Goal: Information Seeking & Learning: Check status

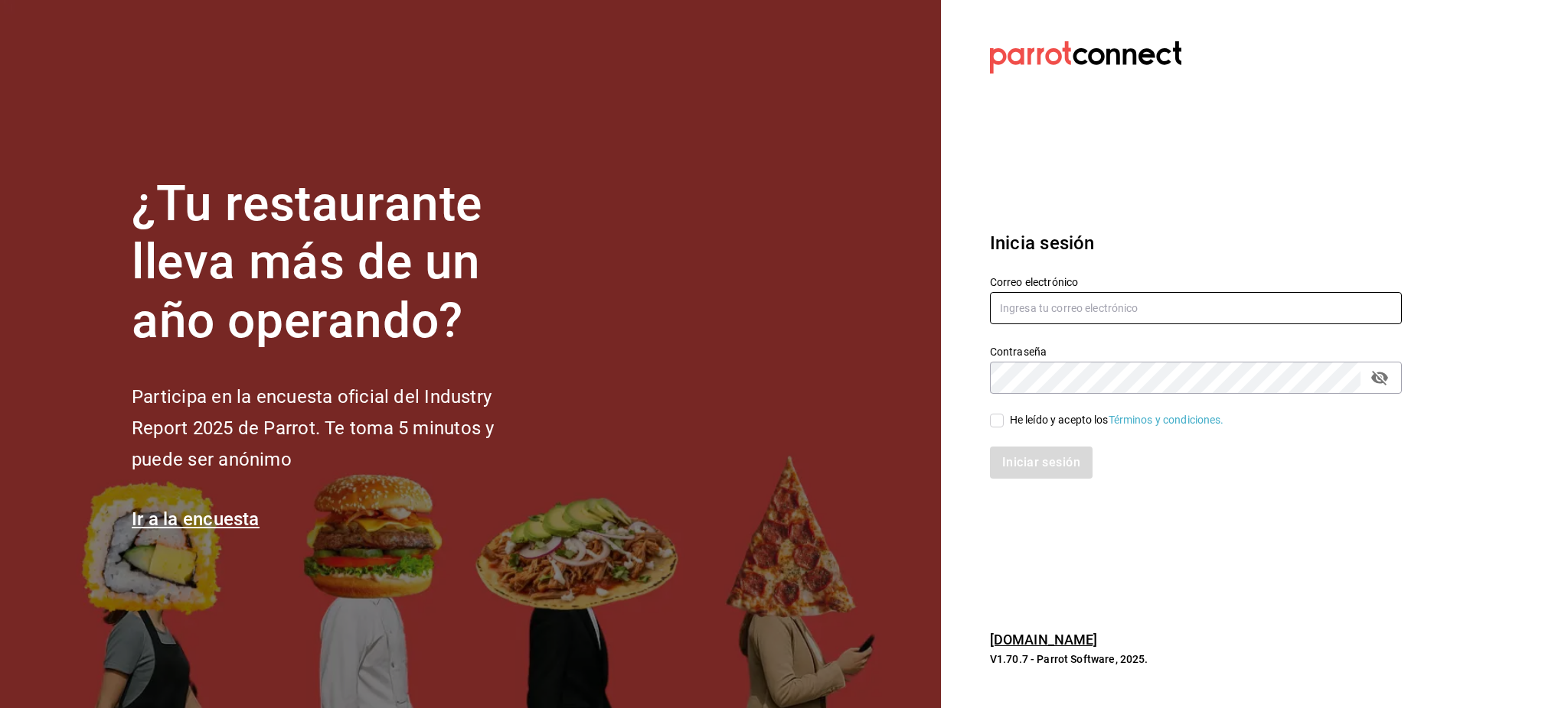
type input "[PERSON_NAME][EMAIL_ADDRESS][PERSON_NAME][DOMAIN_NAME]"
click at [1019, 414] on div "He leído y acepto los Términos y condiciones." at bounding box center [1117, 419] width 214 height 16
click at [1004, 414] on input "He leído y acepto los Términos y condiciones." at bounding box center [996, 420] width 14 height 14
checkbox input "true"
click at [1038, 469] on button "Iniciar sesión" at bounding box center [1041, 463] width 104 height 33
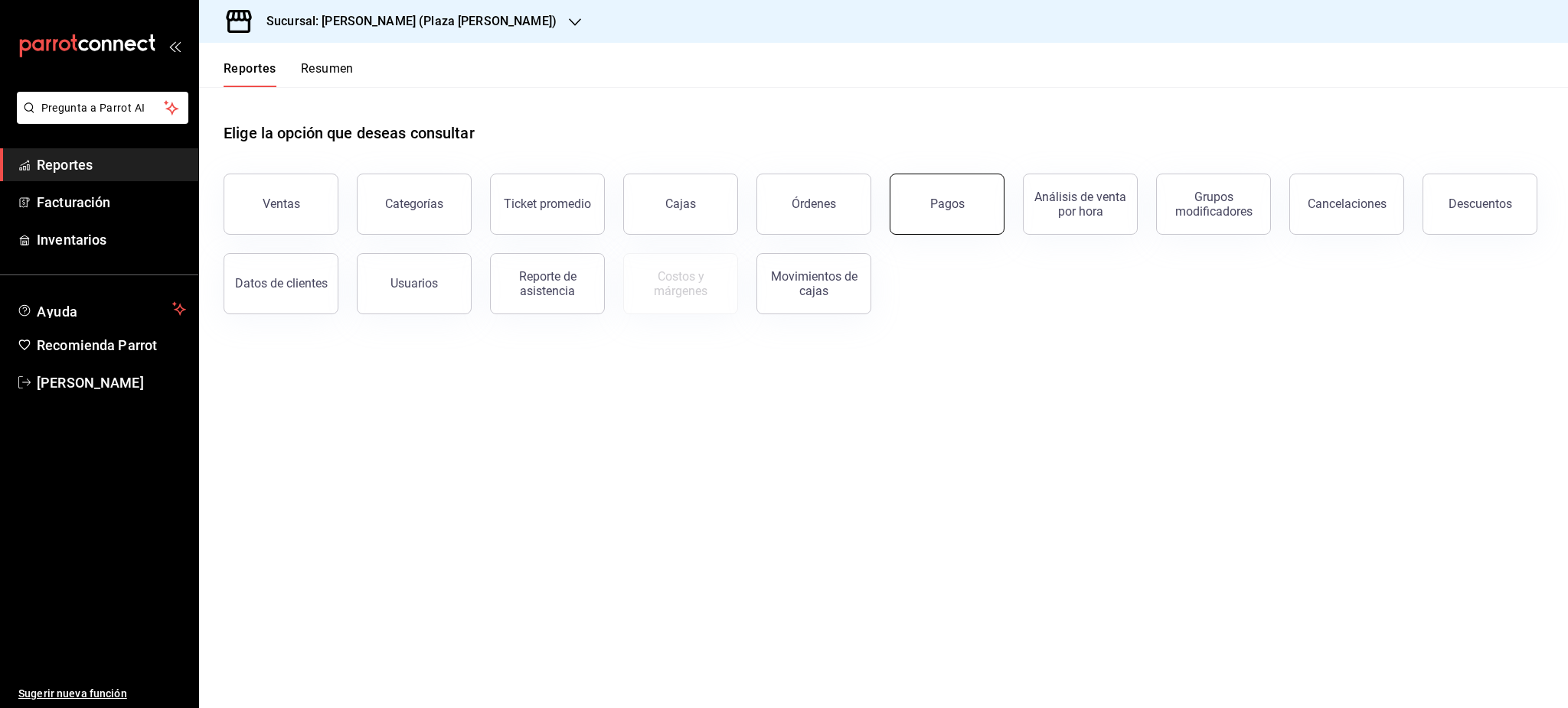
click at [941, 202] on div "Pagos" at bounding box center [947, 203] width 34 height 14
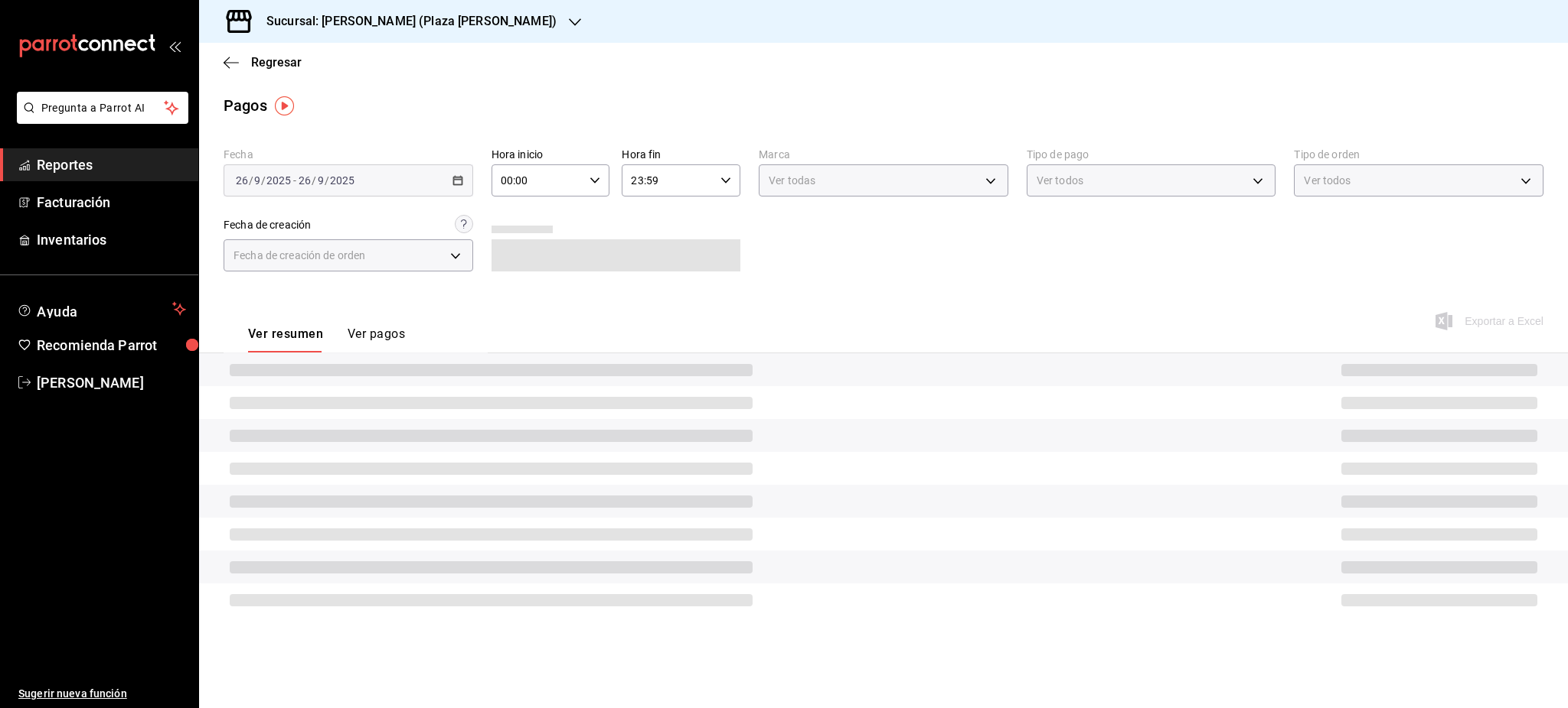
click at [376, 30] on h3 "Sucursal: Ichikani Sushi (Plaza Artz)" at bounding box center [406, 22] width 302 height 18
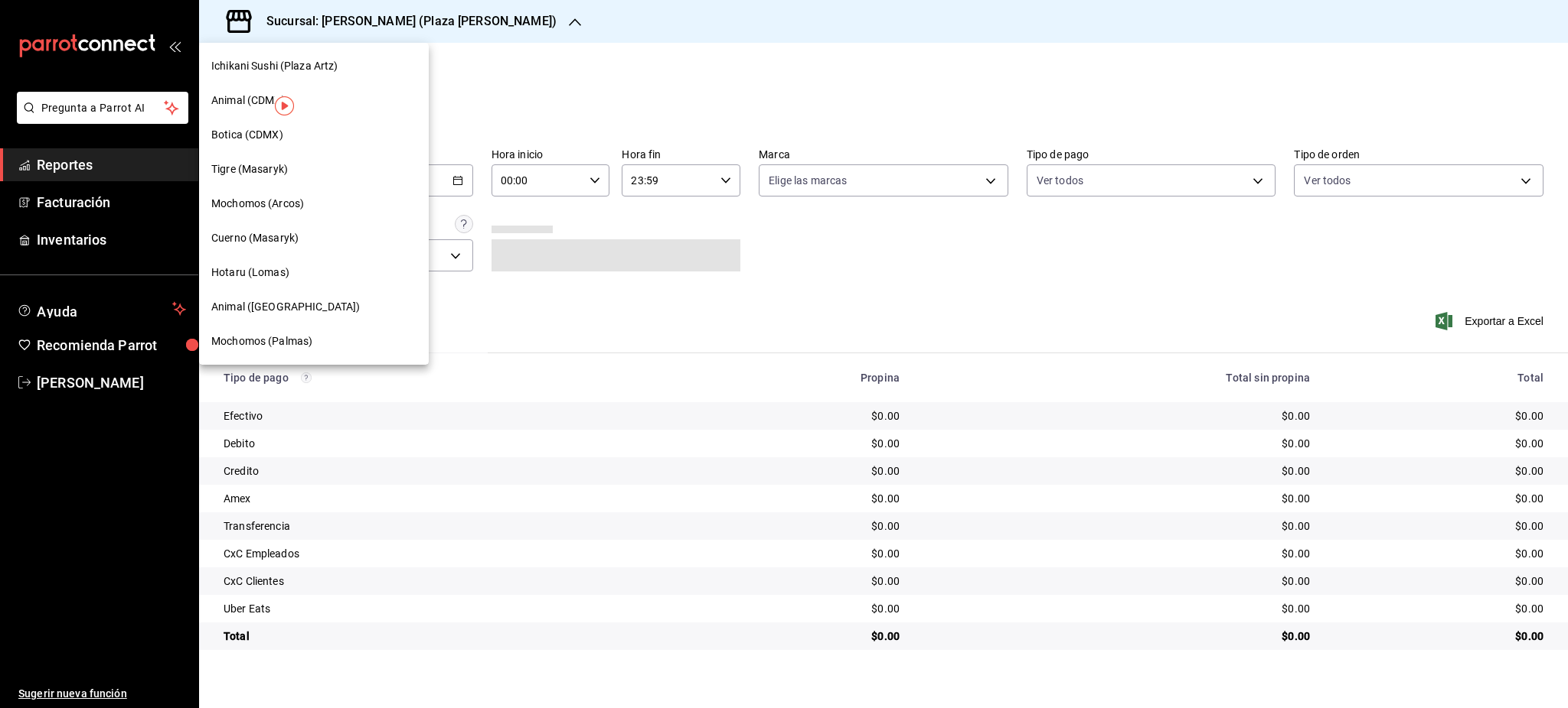
click at [291, 168] on div "Tigre (Masaryk)" at bounding box center [314, 169] width 205 height 16
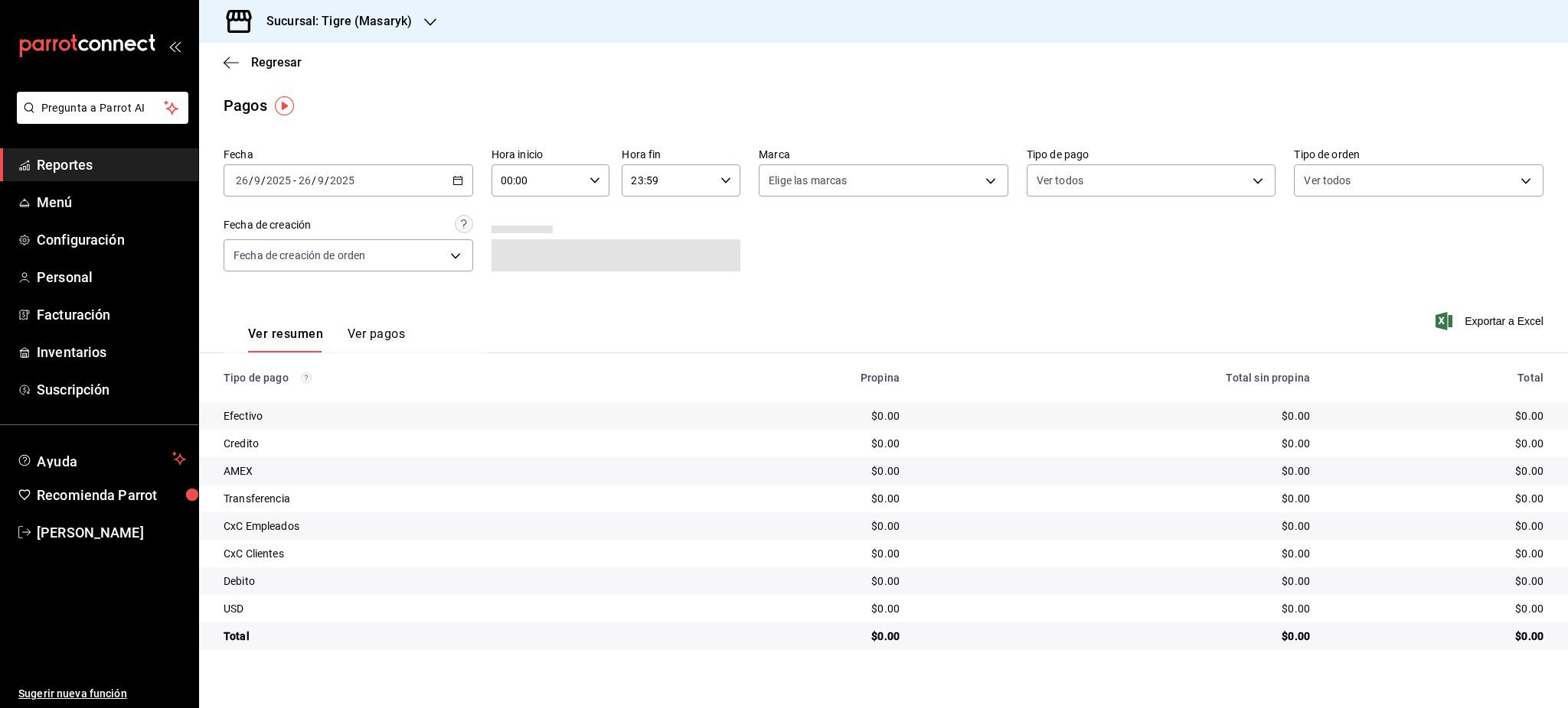
click at [437, 185] on div "2025-09-26 26 / 9 / 2025 - 2025-09-26 26 / 9 / 2025" at bounding box center [348, 180] width 250 height 33
click at [340, 384] on li "Rango de fechas" at bounding box center [296, 399] width 144 height 34
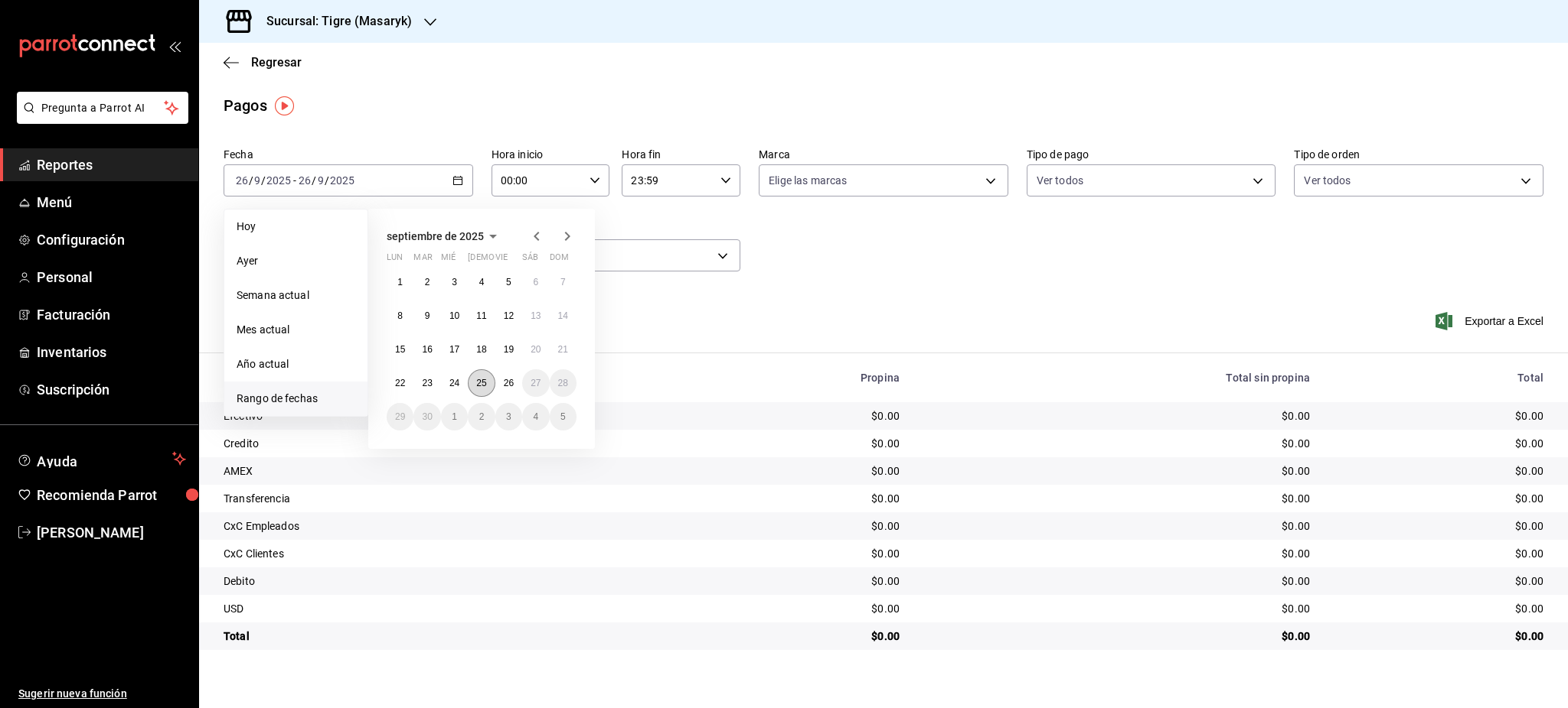
click at [472, 390] on button "25" at bounding box center [481, 383] width 27 height 28
click at [504, 388] on abbr "26" at bounding box center [509, 383] width 10 height 11
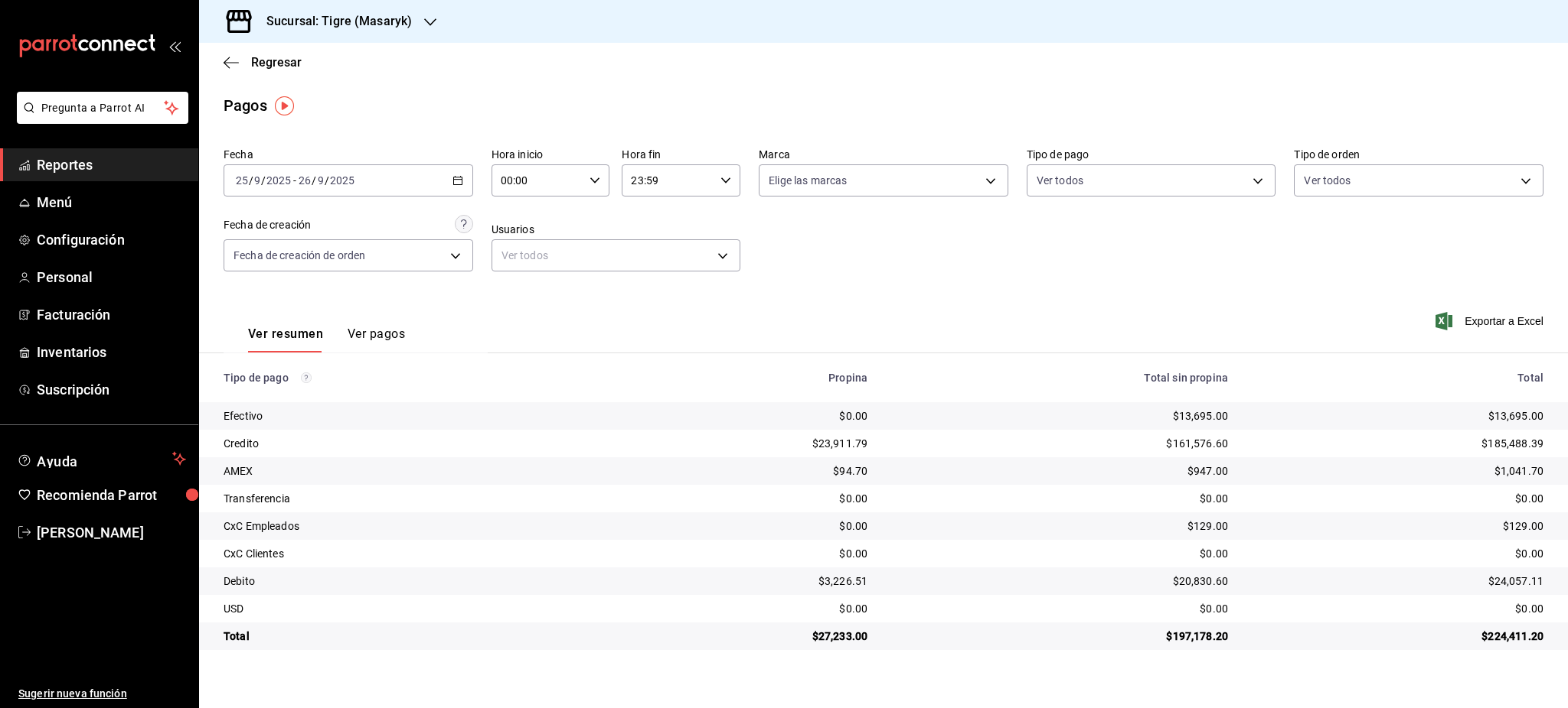
click at [598, 169] on div "00:00 Hora inicio" at bounding box center [551, 180] width 118 height 33
click at [507, 178] on div at bounding box center [784, 354] width 1568 height 708
click at [507, 178] on input "00:00" at bounding box center [537, 180] width 93 height 31
click at [520, 308] on button "05" at bounding box center [522, 301] width 53 height 31
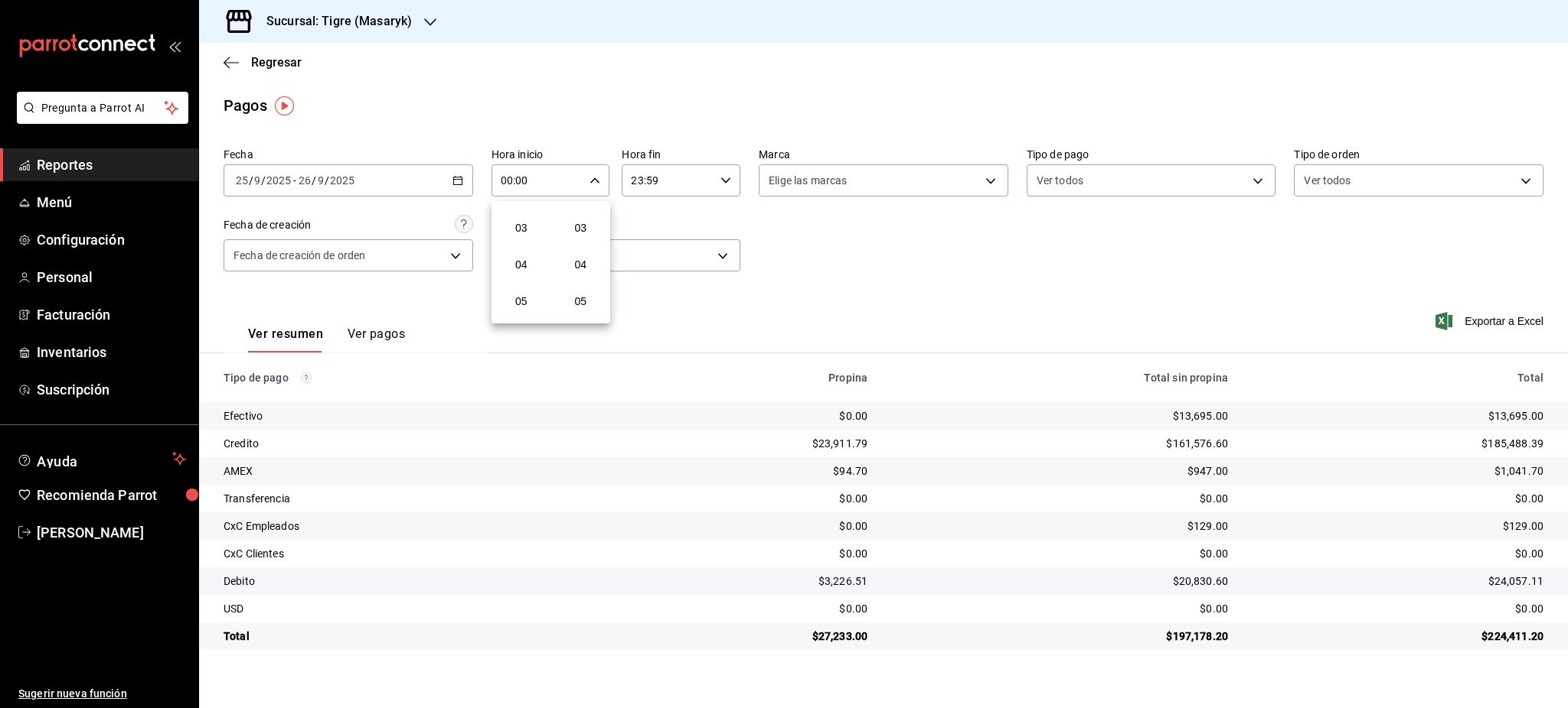
type input "05:00"
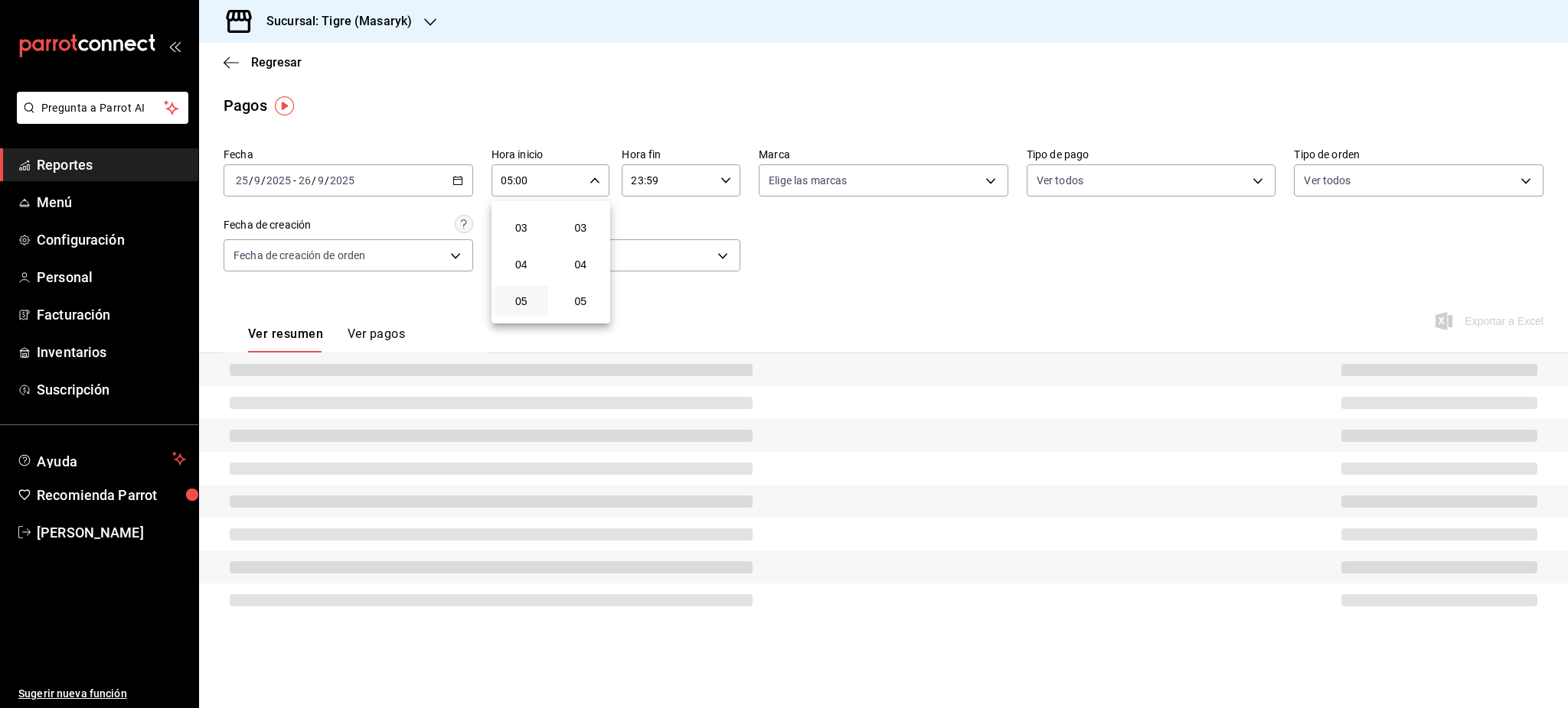
click at [740, 185] on div at bounding box center [784, 354] width 1568 height 708
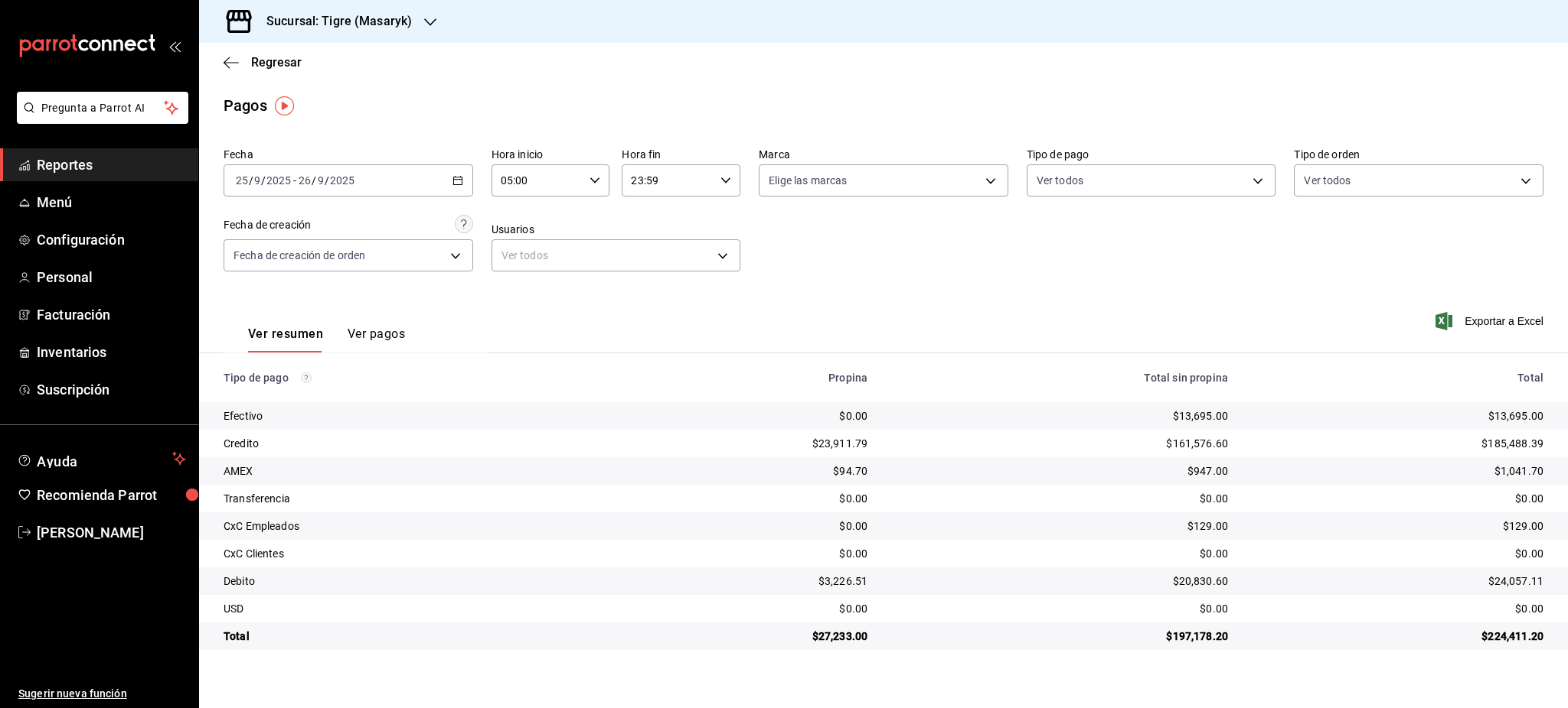
click at [711, 180] on input "23:59" at bounding box center [668, 180] width 93 height 31
click at [653, 267] on button "05" at bounding box center [652, 256] width 53 height 31
click at [717, 228] on button "00" at bounding box center [711, 219] width 53 height 31
type input "05:00"
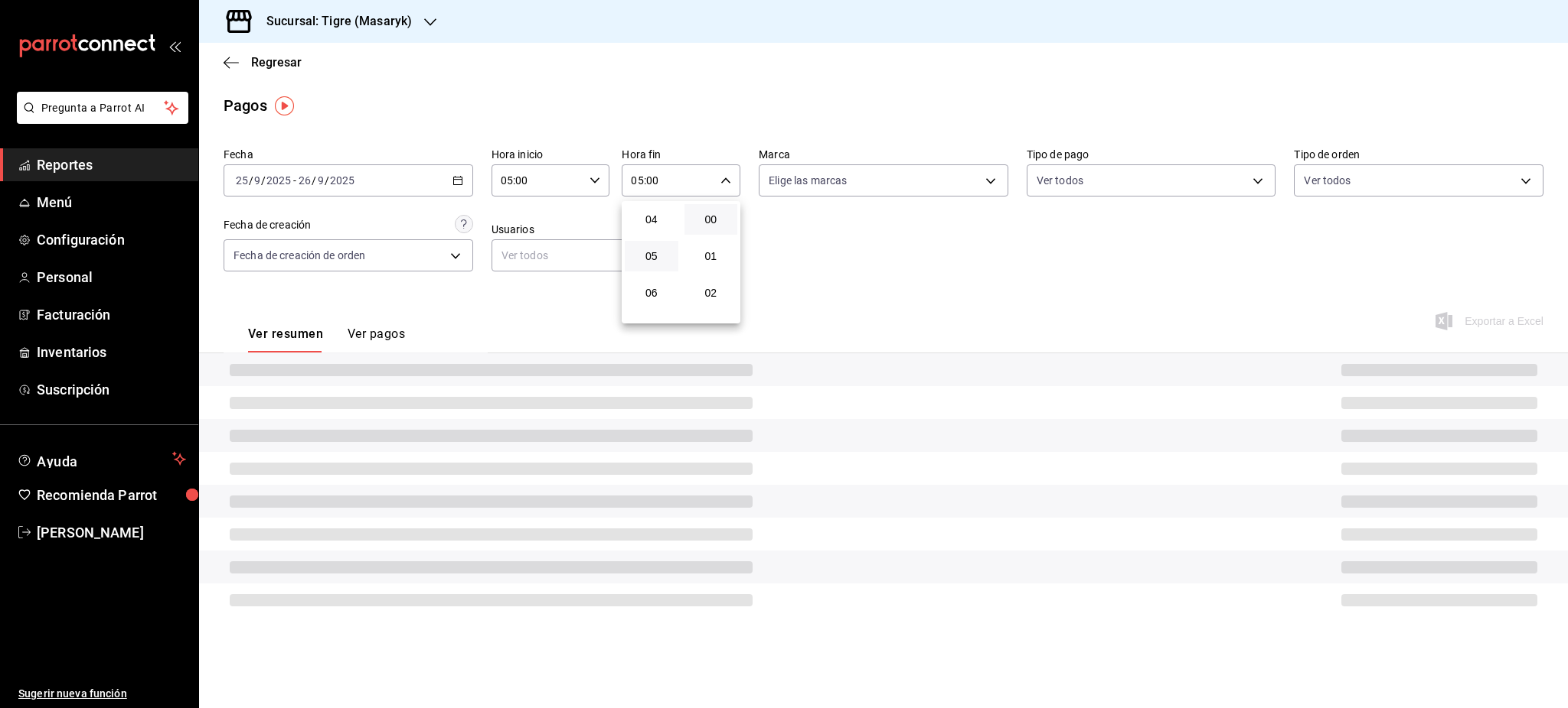
click at [1097, 329] on div at bounding box center [784, 354] width 1568 height 708
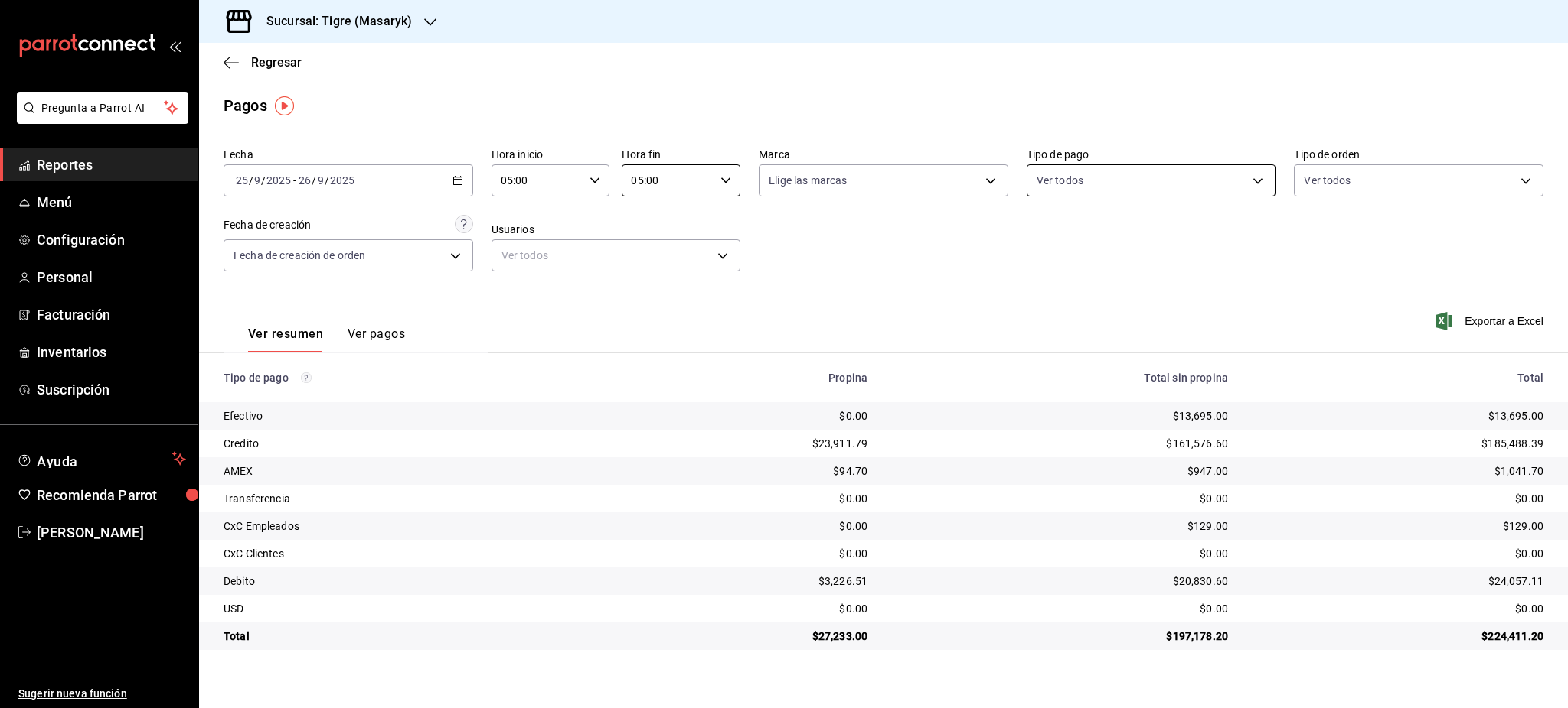
click at [1181, 182] on body "Pregunta a Parrot AI Reportes Menú Configuración Personal Facturación Inventari…" at bounding box center [784, 354] width 1568 height 708
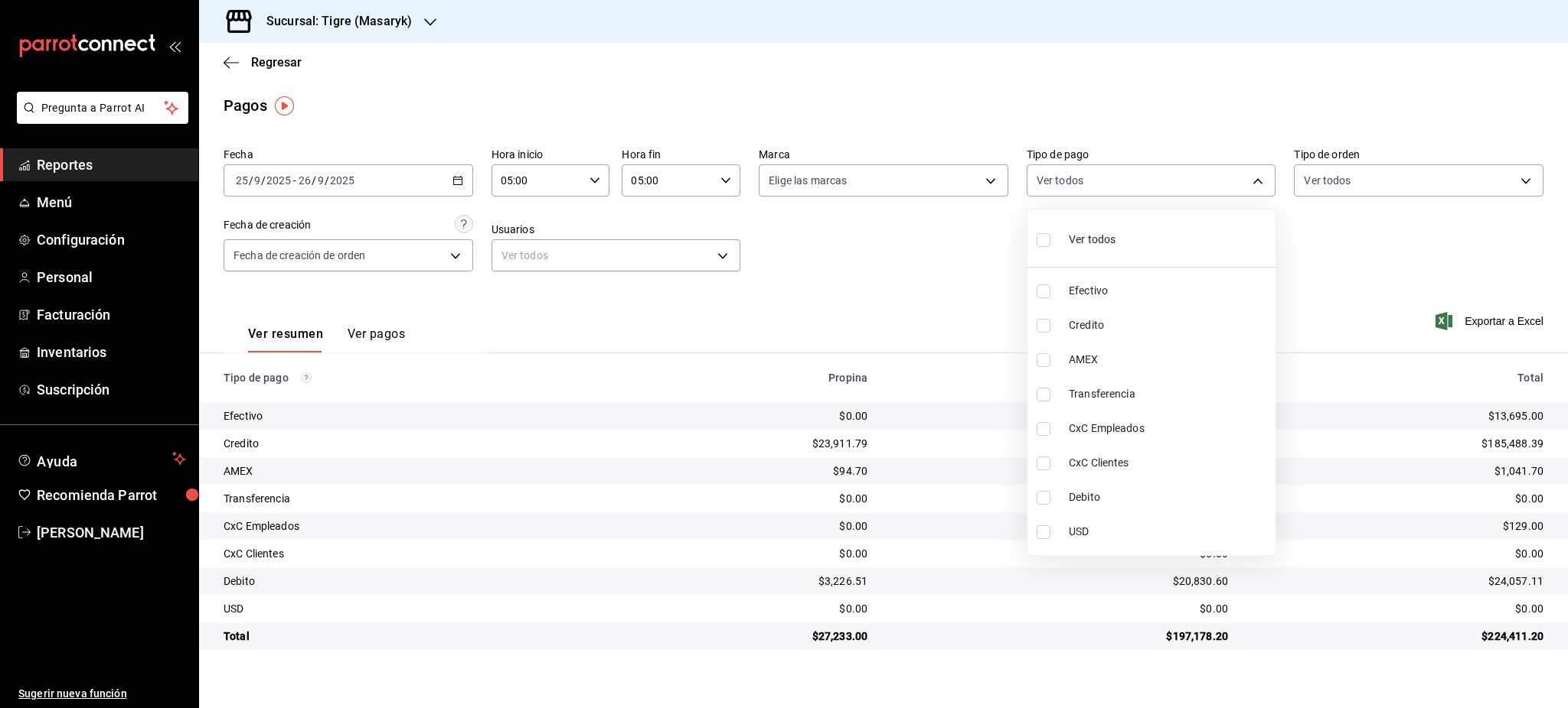
click at [1112, 335] on li "Credito" at bounding box center [1151, 325] width 248 height 34
type input "563f51c4-7c0d-43b6-837e-e895ac41548e"
checkbox input "true"
drag, startPoint x: 1098, startPoint y: 365, endPoint x: 1098, endPoint y: 376, distance: 11.0
click at [1098, 365] on span "AMEX" at bounding box center [1169, 359] width 200 height 16
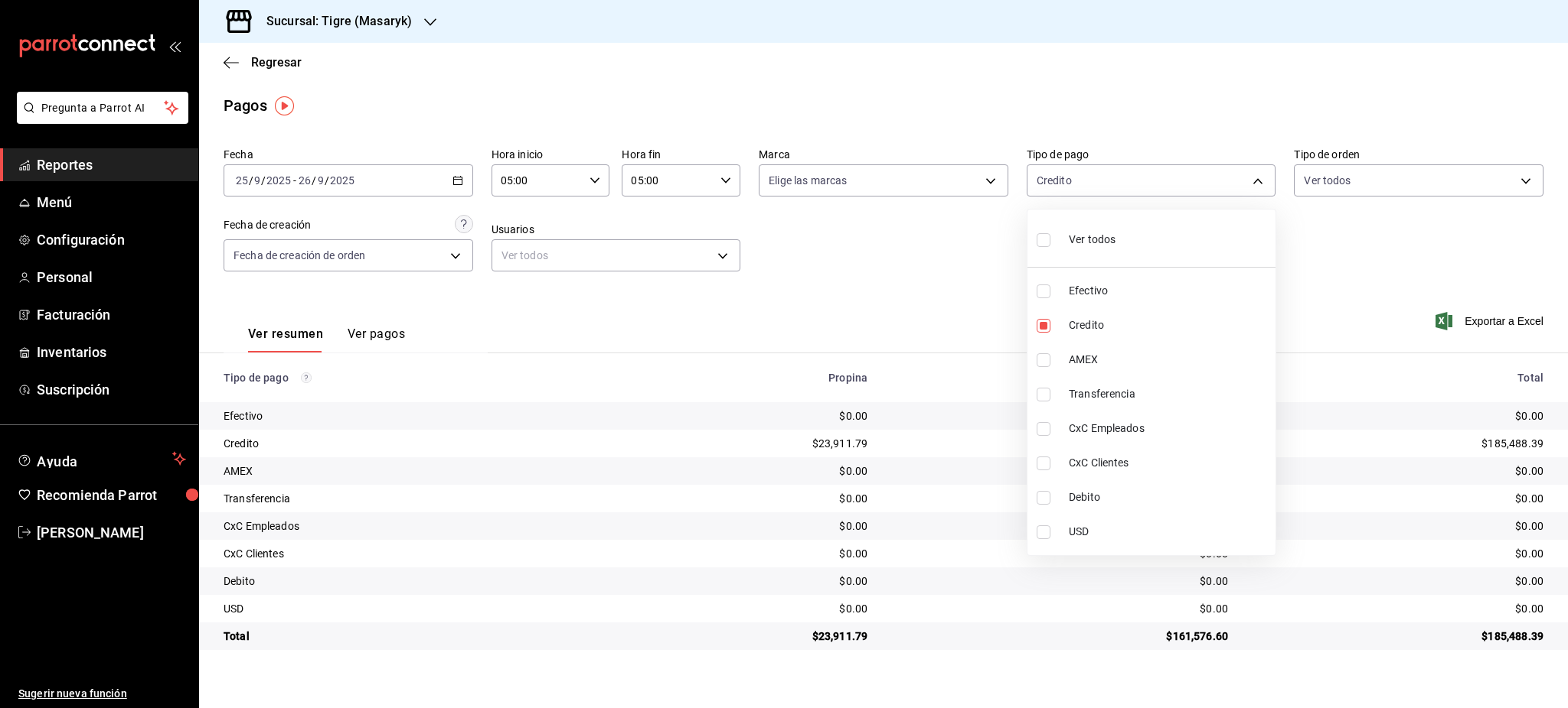
type input "563f51c4-7c0d-43b6-837e-e895ac41548e,d94727b1-dbfb-4dfd-84d1-de6455754175"
checkbox input "true"
click at [1098, 495] on span "Debito" at bounding box center [1169, 497] width 200 height 16
type input "563f51c4-7c0d-43b6-837e-e895ac41548e,d94727b1-dbfb-4dfd-84d1-de6455754175,a8f1a…"
checkbox input "true"
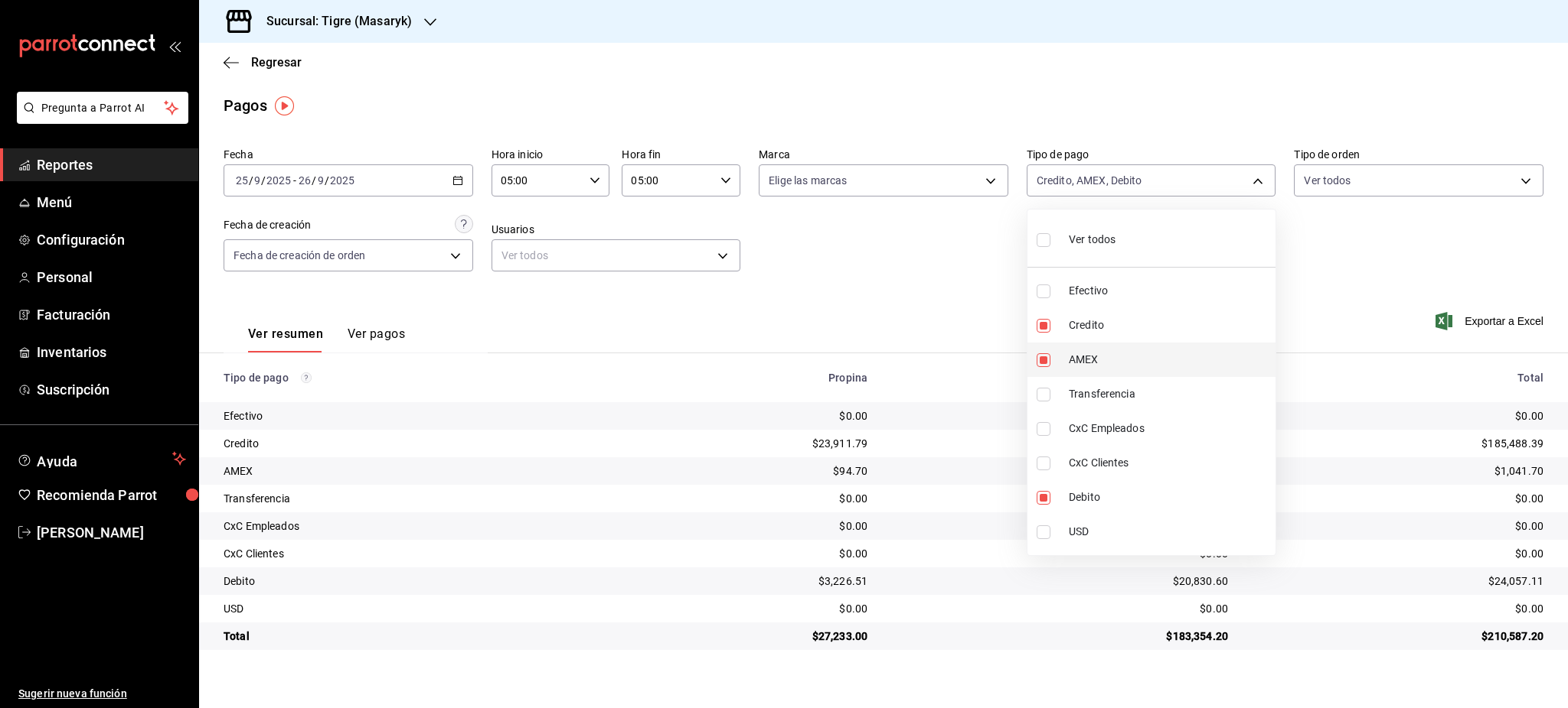
click at [1076, 364] on span "AMEX" at bounding box center [1169, 359] width 200 height 16
type input "563f51c4-7c0d-43b6-837e-e895ac41548e,a8f1af16-94e3-41ee-854d-4aaa38aa7ebf"
checkbox input "false"
click at [1076, 364] on span "AMEX" at bounding box center [1169, 359] width 200 height 16
type input "563f51c4-7c0d-43b6-837e-e895ac41548e,a8f1af16-94e3-41ee-854d-4aaa38aa7ebf,d9472…"
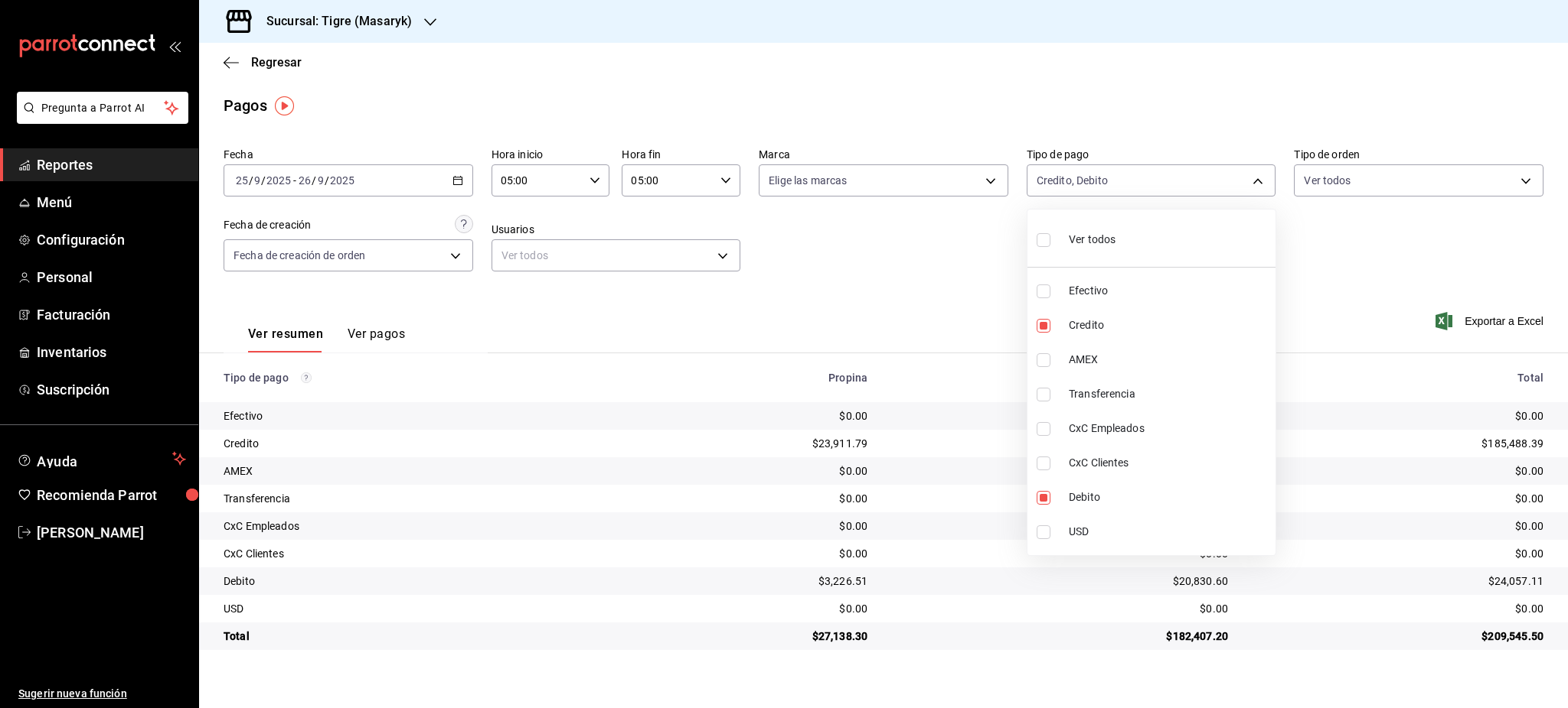
checkbox input "true"
click at [1317, 273] on div at bounding box center [784, 354] width 1568 height 708
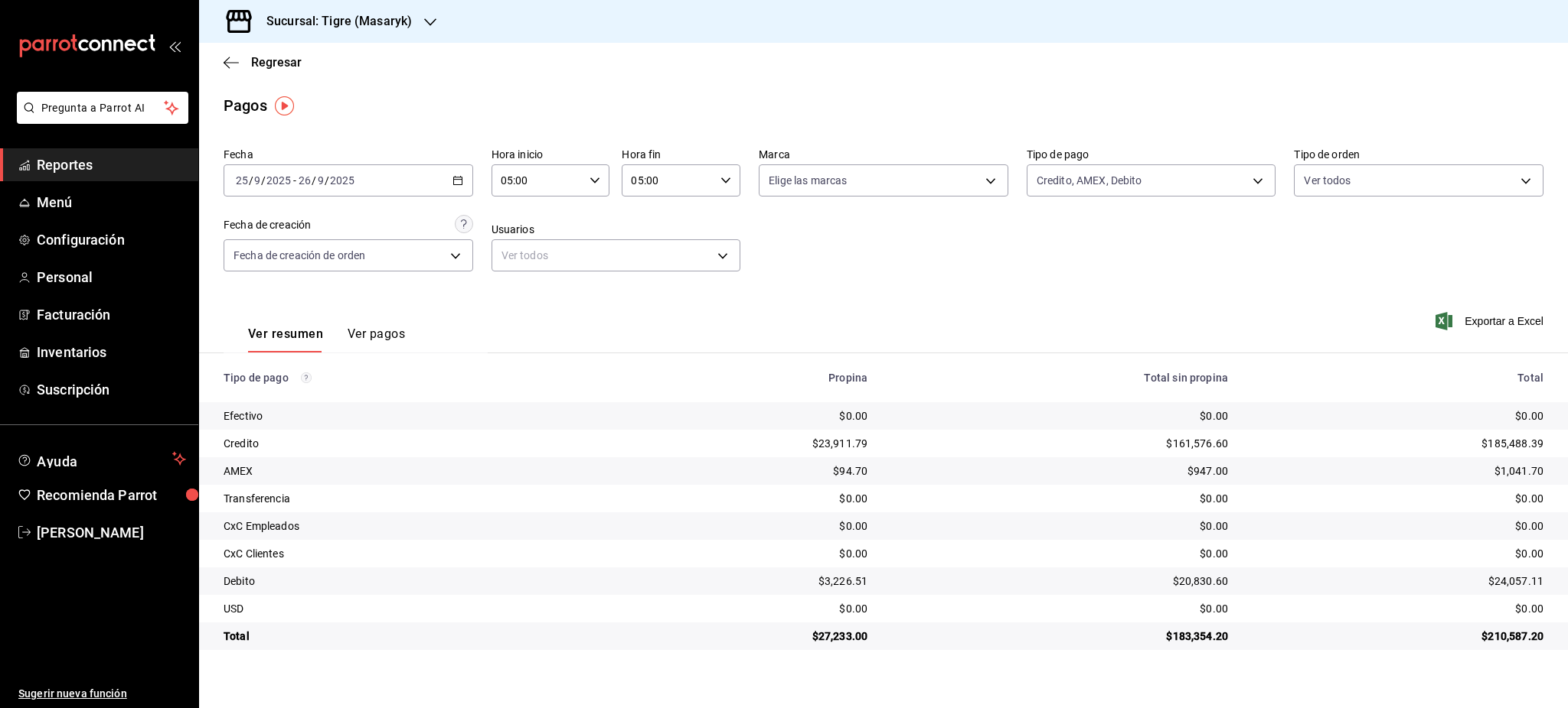
click at [1154, 198] on div "Fecha 2025-09-25 25 / 9 / 2025 - 2025-09-26 26 / 9 / 2025 Hora inicio 05:00 Hor…" at bounding box center [883, 216] width 1319 height 148
click at [1148, 180] on body "Pregunta a Parrot AI Reportes Menú Configuración Personal Facturación Inventari…" at bounding box center [784, 354] width 1568 height 708
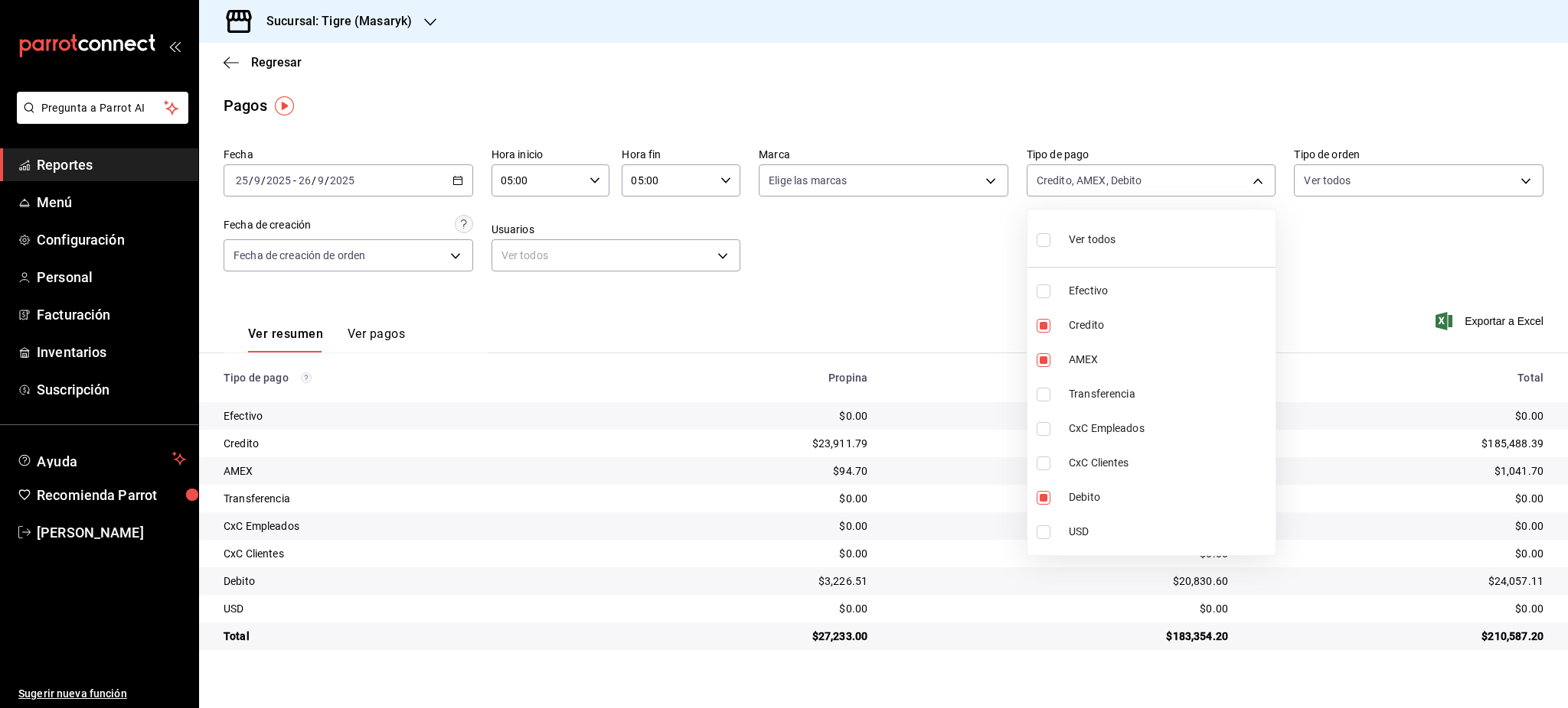
click at [1104, 248] on span "Ver todos" at bounding box center [1092, 239] width 47 height 16
type input "68cfb1b9-f6b2-44be-9d19-cf144159f8e2,563f51c4-7c0d-43b6-837e-e895ac41548e,d9472…"
checkbox input "true"
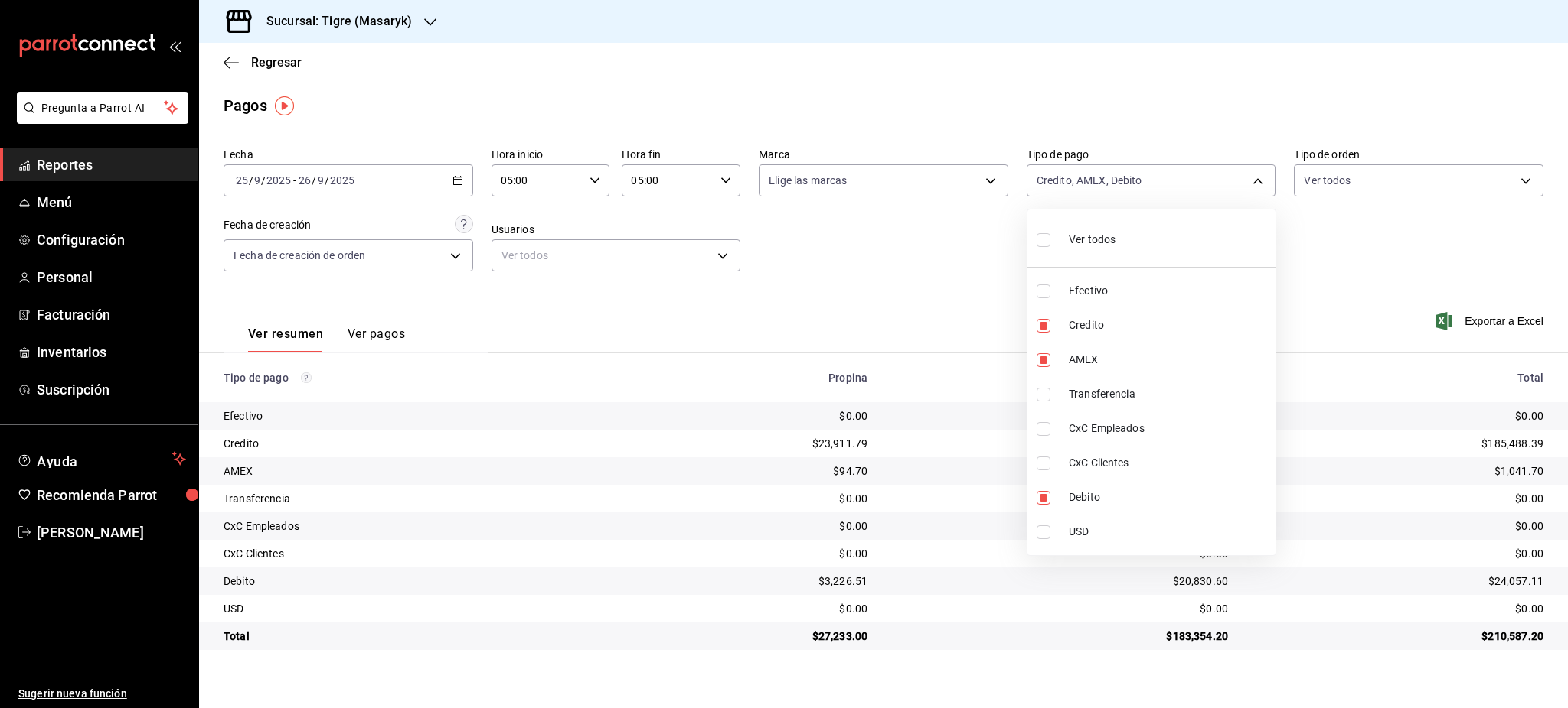
checkbox input "true"
click at [865, 284] on div at bounding box center [784, 354] width 1568 height 708
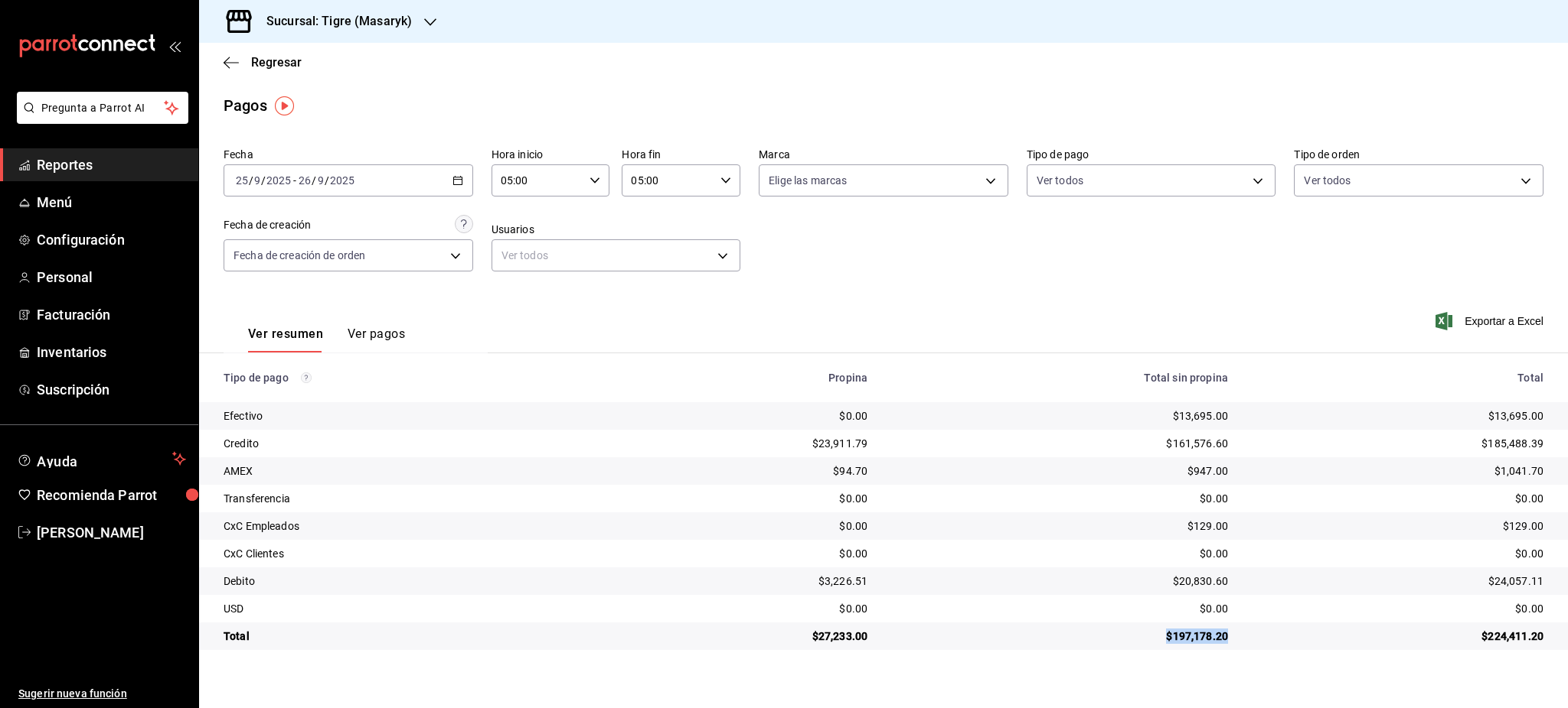
drag, startPoint x: 1220, startPoint y: 640, endPoint x: 1152, endPoint y: 637, distance: 68.1
click at [1162, 643] on td "$197,178.20" at bounding box center [1060, 636] width 360 height 28
click at [1098, 530] on div "$129.00" at bounding box center [1060, 526] width 336 height 15
click at [1117, 193] on body "Pregunta a Parrot AI Reportes Menú Configuración Personal Facturación Inventari…" at bounding box center [784, 354] width 1568 height 708
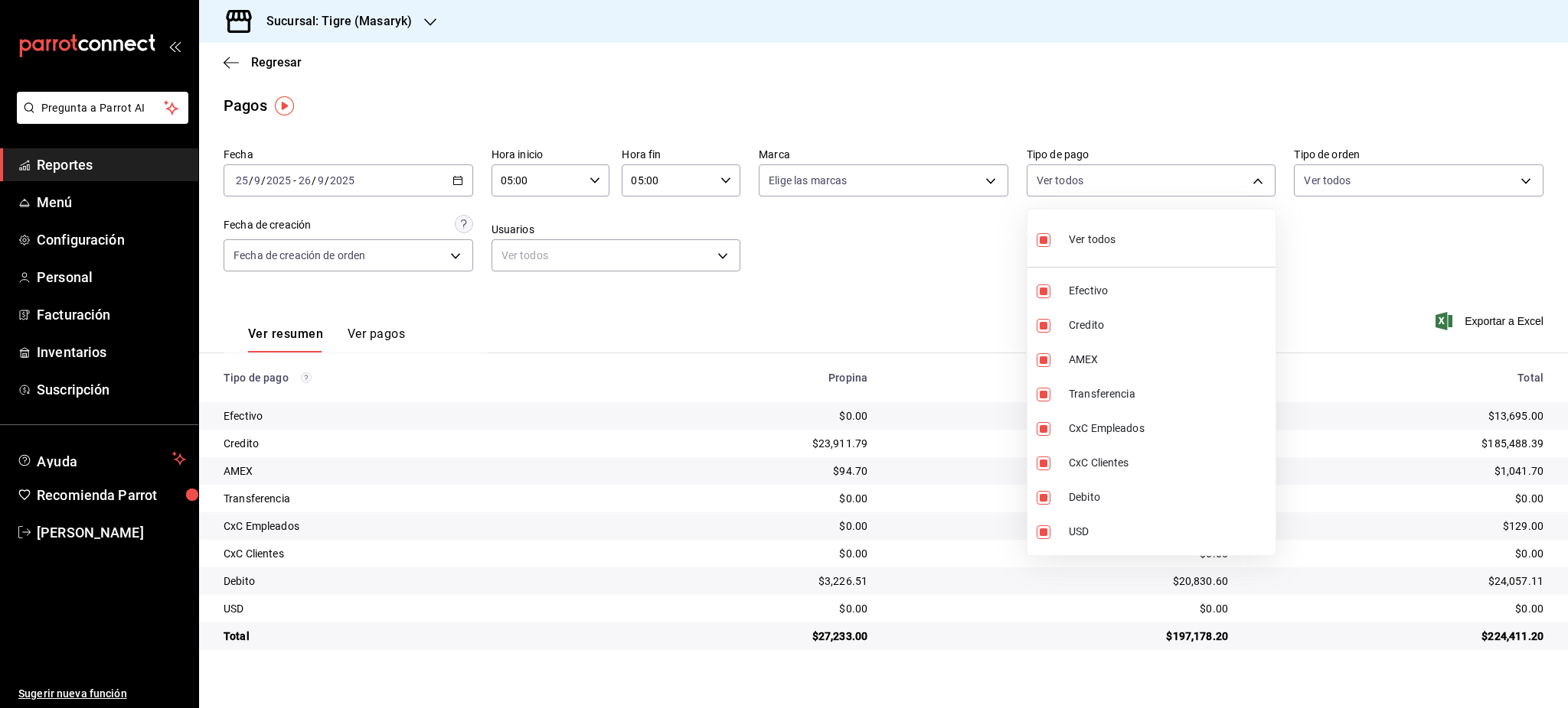
click at [1092, 244] on span "Ver todos" at bounding box center [1092, 239] width 47 height 16
checkbox input "false"
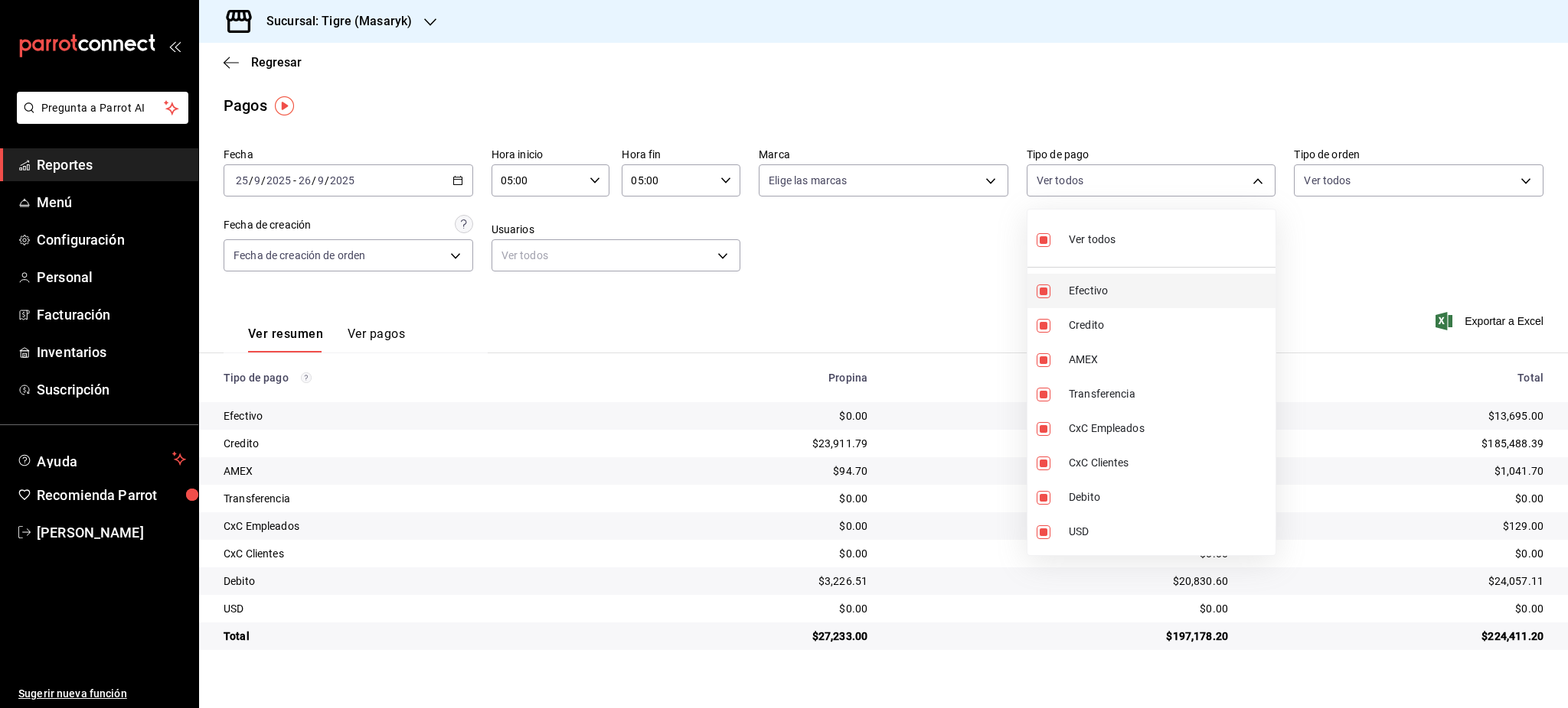
checkbox input "false"
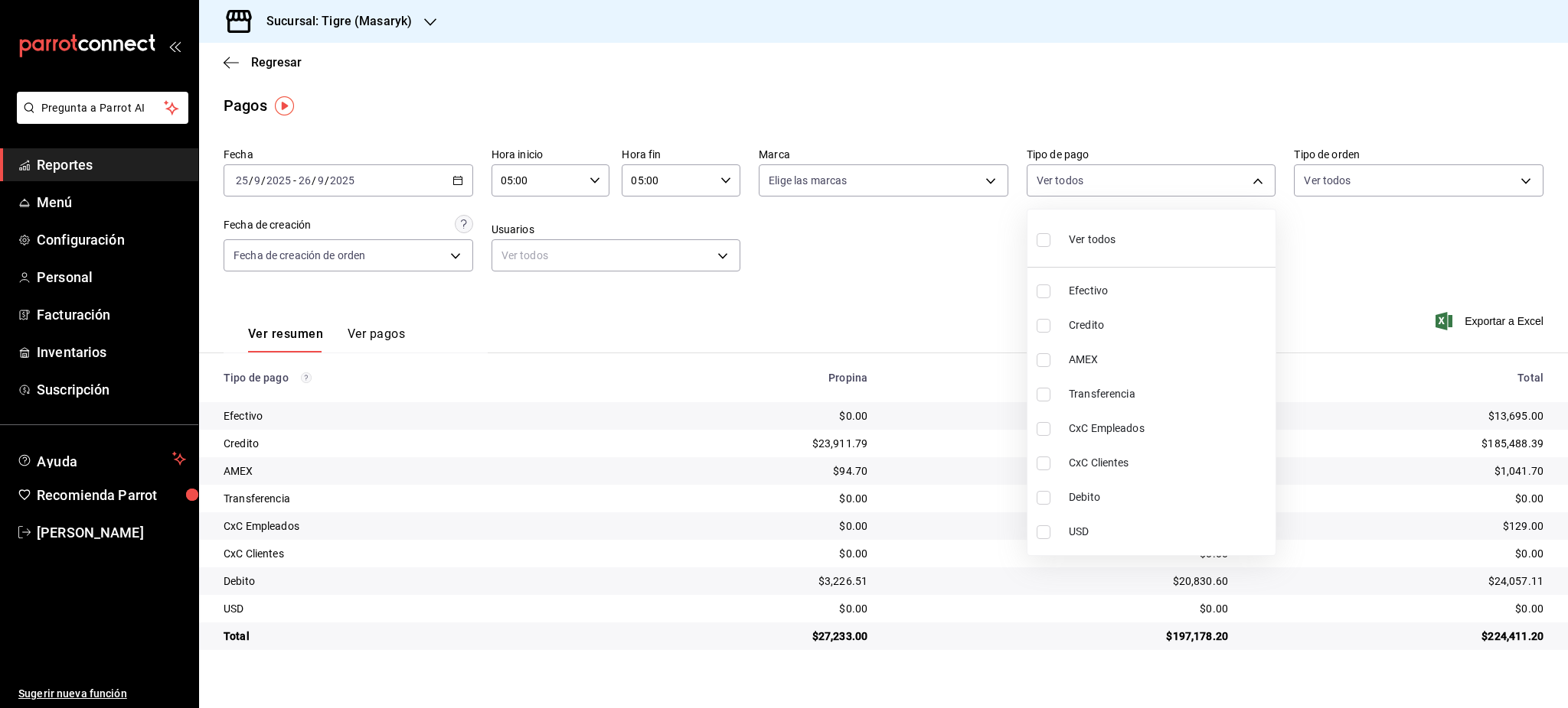
click at [1092, 295] on span "Efectivo" at bounding box center [1169, 290] width 200 height 16
type input "68cfb1b9-f6b2-44be-9d19-cf144159f8e2"
checkbox input "true"
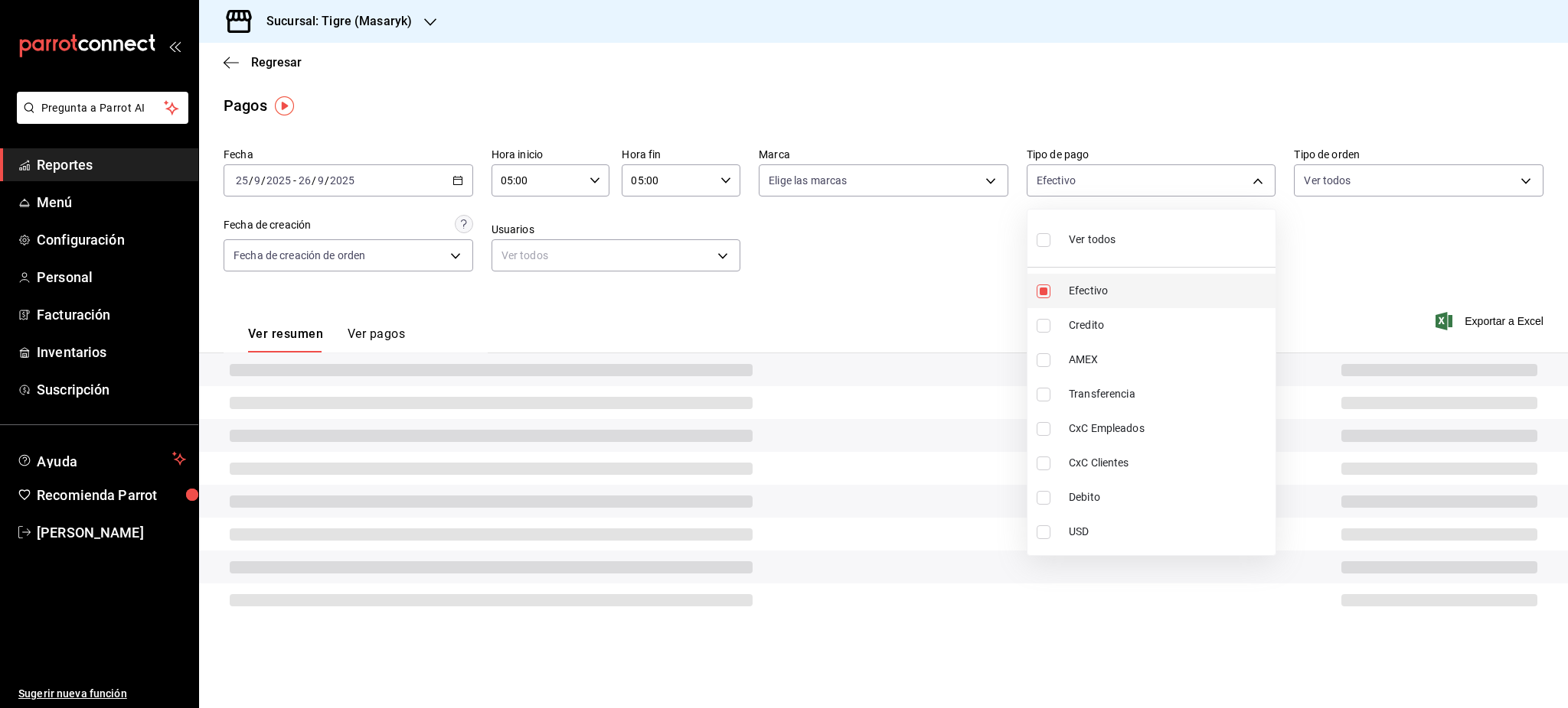
click at [1086, 291] on span "Efectivo" at bounding box center [1169, 290] width 200 height 16
checkbox input "false"
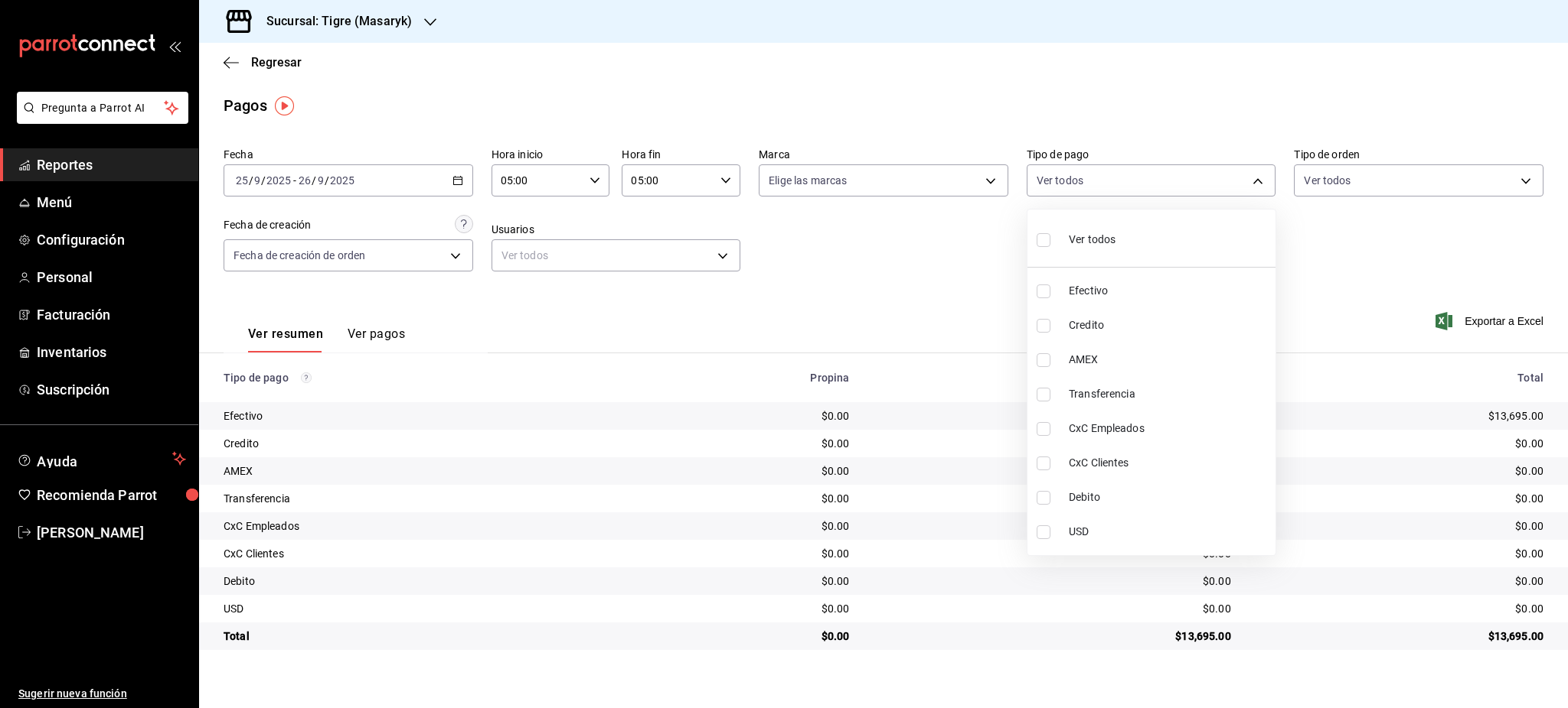
drag, startPoint x: 1088, startPoint y: 321, endPoint x: 1090, endPoint y: 349, distance: 28.1
click at [1090, 321] on span "Credito" at bounding box center [1169, 325] width 200 height 16
type input "563f51c4-7c0d-43b6-837e-e895ac41548e"
checkbox input "true"
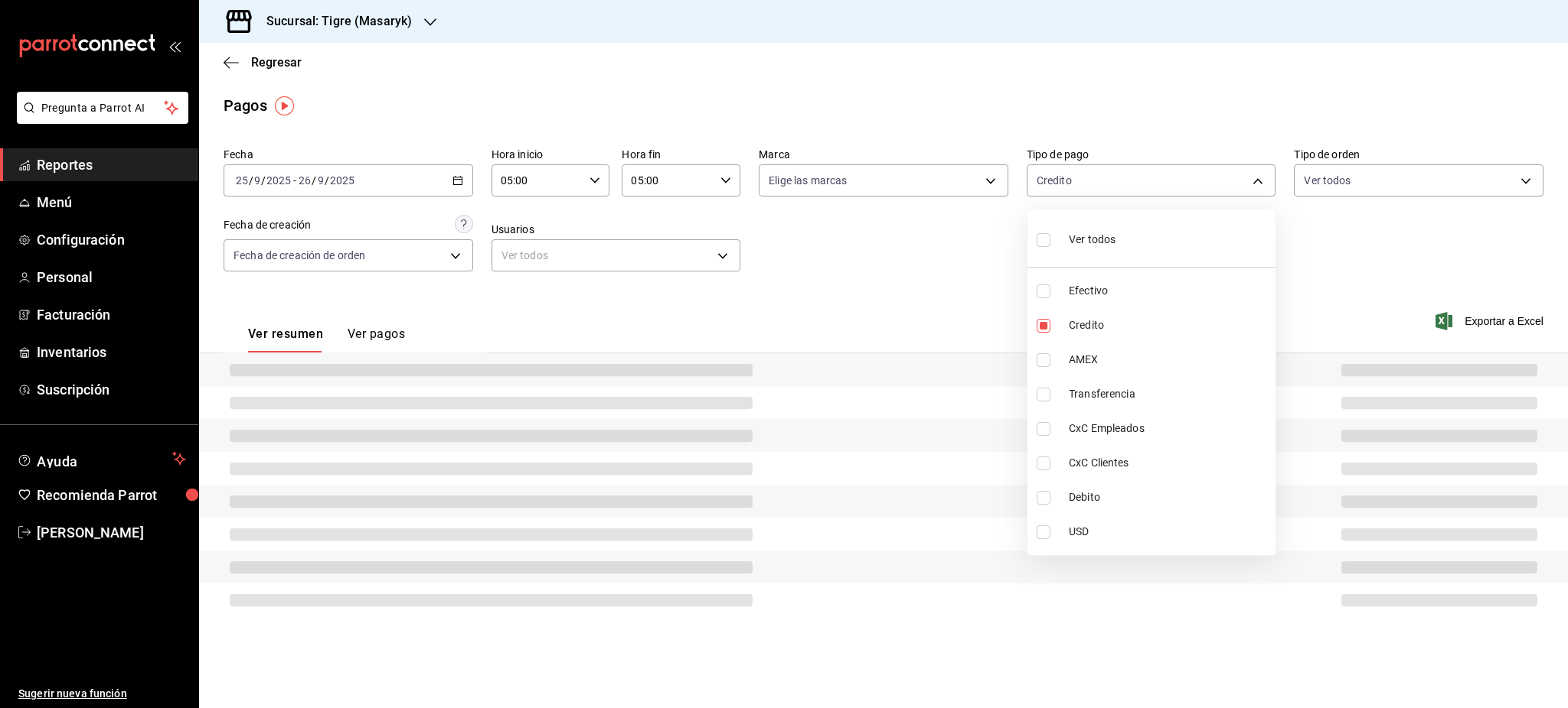
click at [1090, 349] on li "AMEX" at bounding box center [1151, 359] width 248 height 34
type input "563f51c4-7c0d-43b6-837e-e895ac41548e,d94727b1-dbfb-4dfd-84d1-de6455754175"
checkbox input "true"
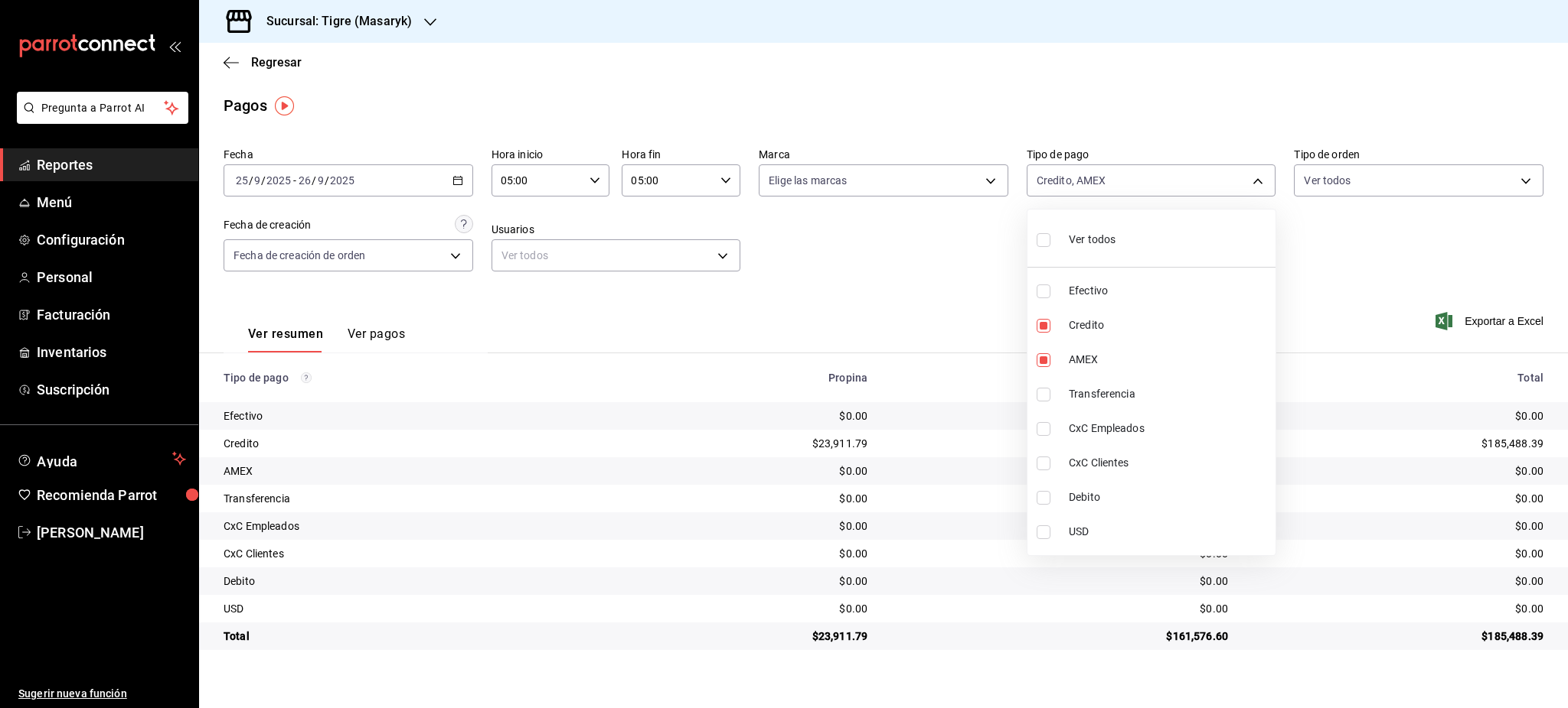
click at [1105, 496] on span "Debito" at bounding box center [1169, 497] width 200 height 16
type input "563f51c4-7c0d-43b6-837e-e895ac41548e,d94727b1-dbfb-4dfd-84d1-de6455754175,a8f1a…"
checkbox input "true"
click at [1379, 319] on div at bounding box center [784, 354] width 1568 height 708
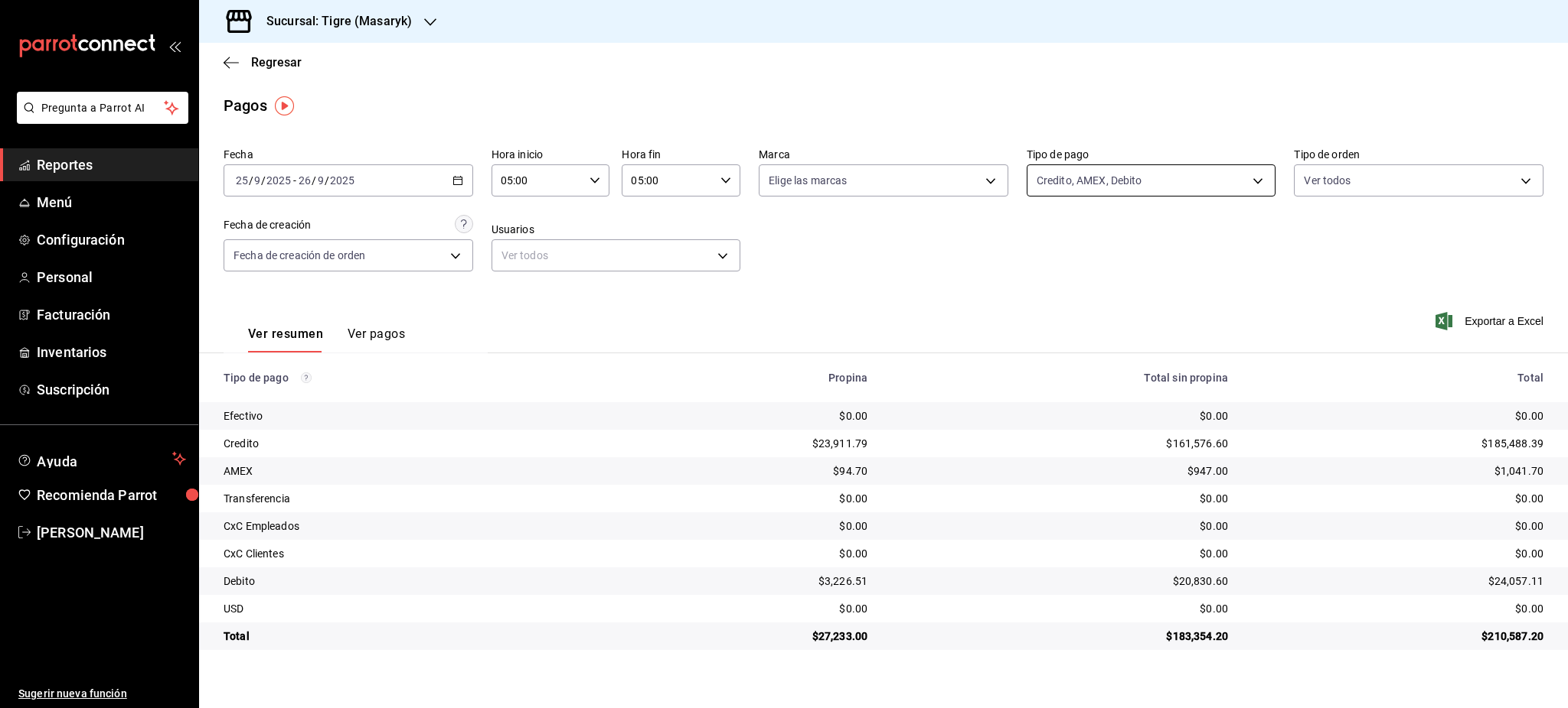
click at [1112, 194] on body "Pregunta a Parrot AI Reportes Menú Configuración Personal Facturación Inventari…" at bounding box center [784, 354] width 1568 height 708
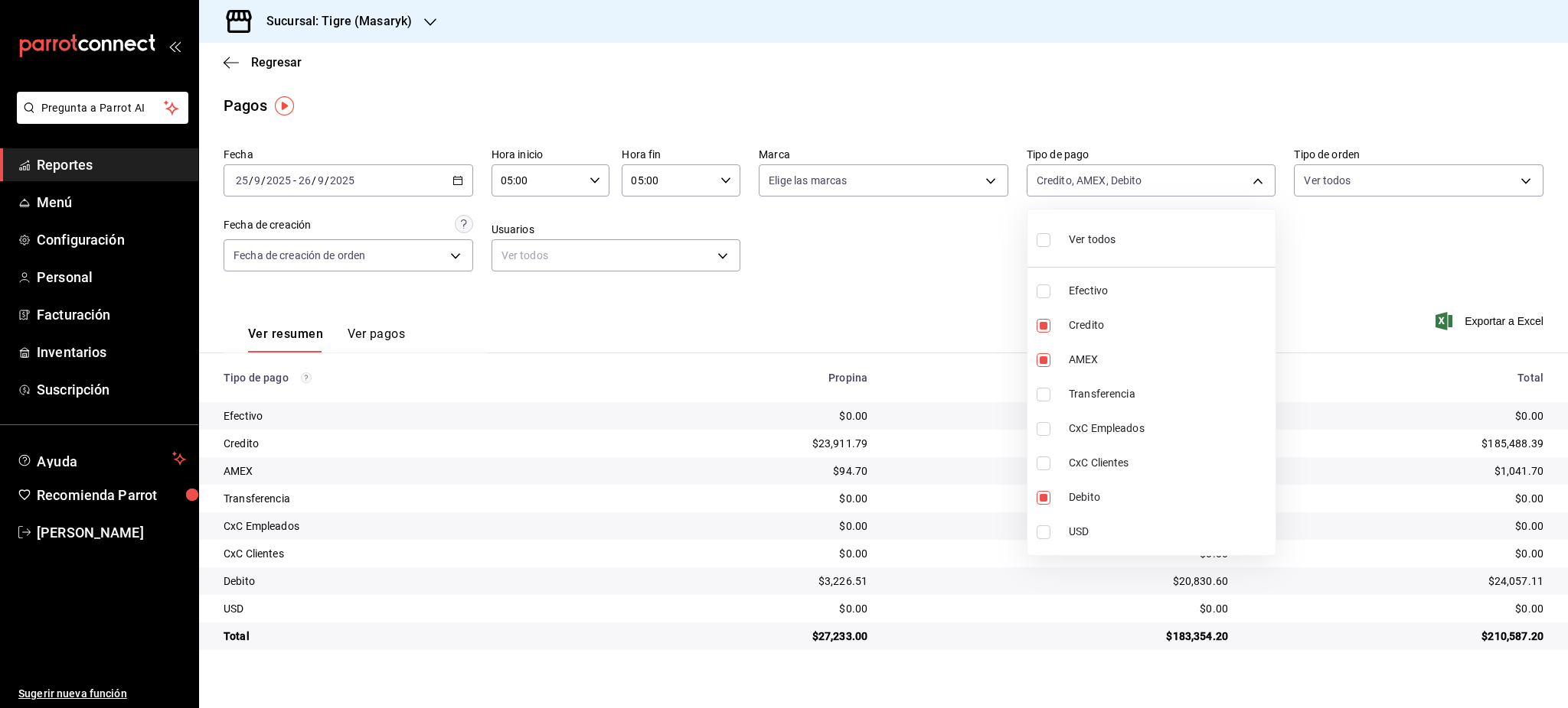
click at [1098, 244] on span "Ver todos" at bounding box center [1092, 239] width 47 height 16
type input "68cfb1b9-f6b2-44be-9d19-cf144159f8e2,563f51c4-7c0d-43b6-837e-e895ac41548e,d9472…"
checkbox input "true"
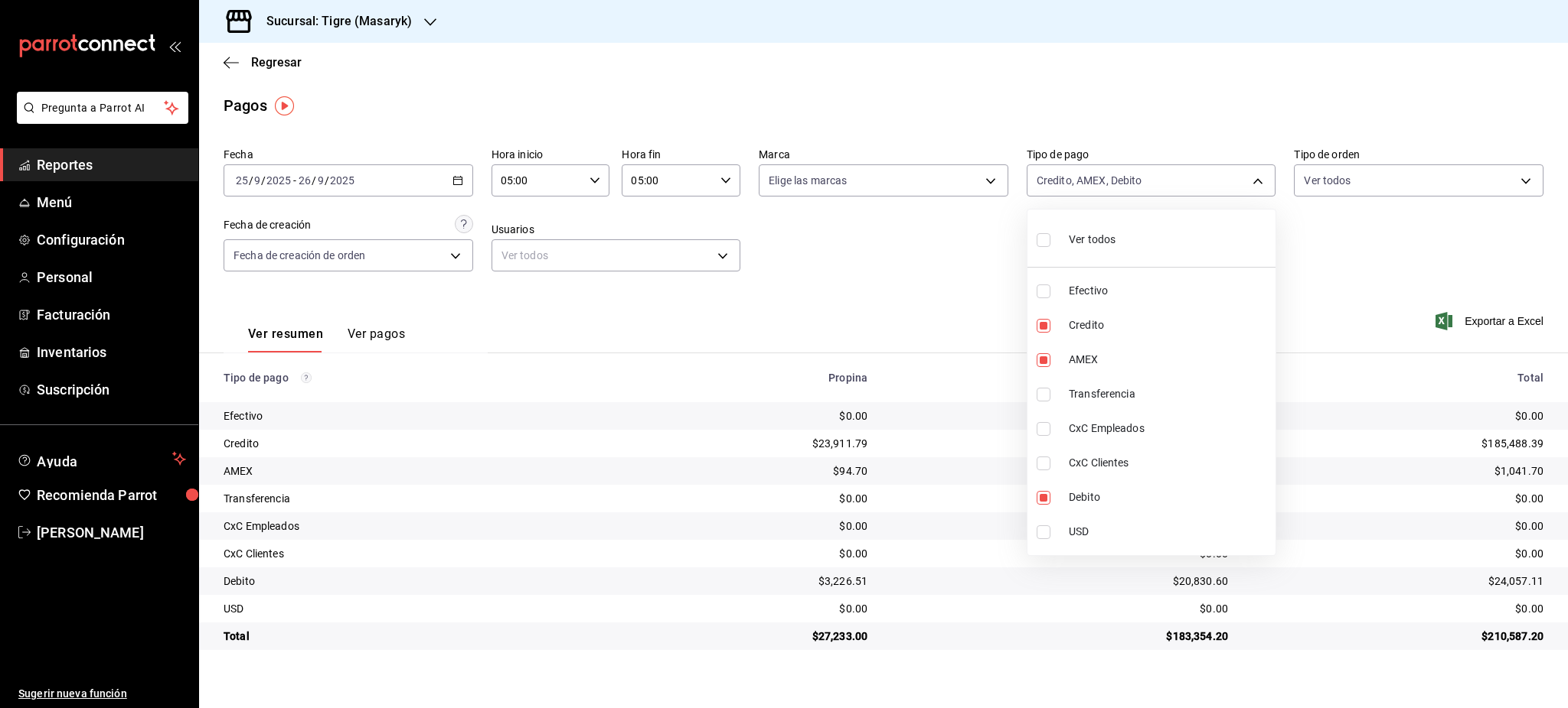
checkbox input "true"
click at [1389, 309] on div at bounding box center [784, 354] width 1568 height 708
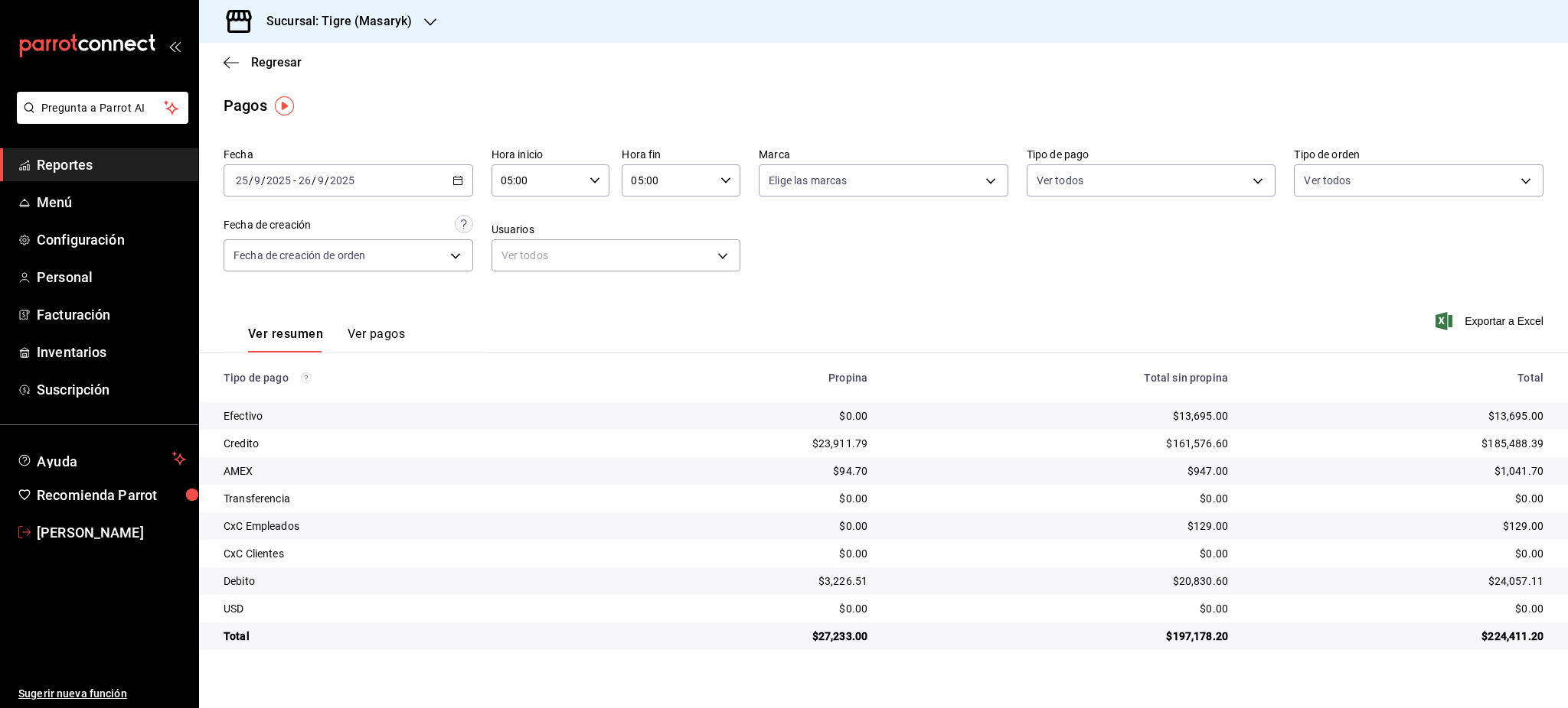
click at [119, 534] on span "Luis Sanchez" at bounding box center [111, 533] width 149 height 21
